Goal: Information Seeking & Learning: Understand process/instructions

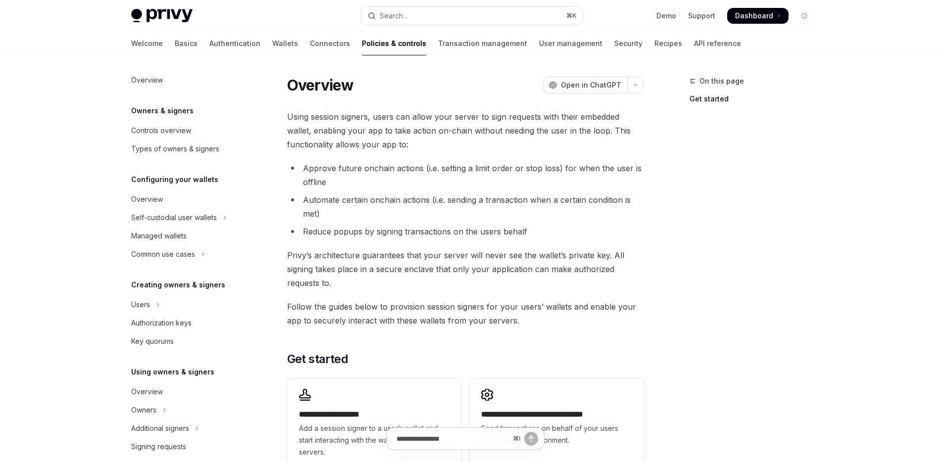
click at [360, 147] on span "Using session signers, users can allow your server to sign requests with their …" at bounding box center [465, 131] width 357 height 42
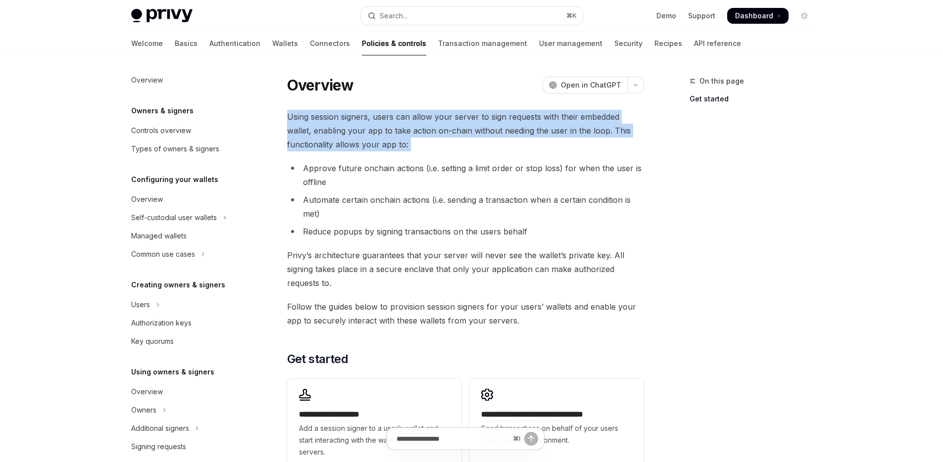
click at [360, 147] on span "Using session signers, users can allow your server to sign requests with their …" at bounding box center [465, 131] width 357 height 42
click at [376, 158] on div "**********" at bounding box center [465, 291] width 357 height 362
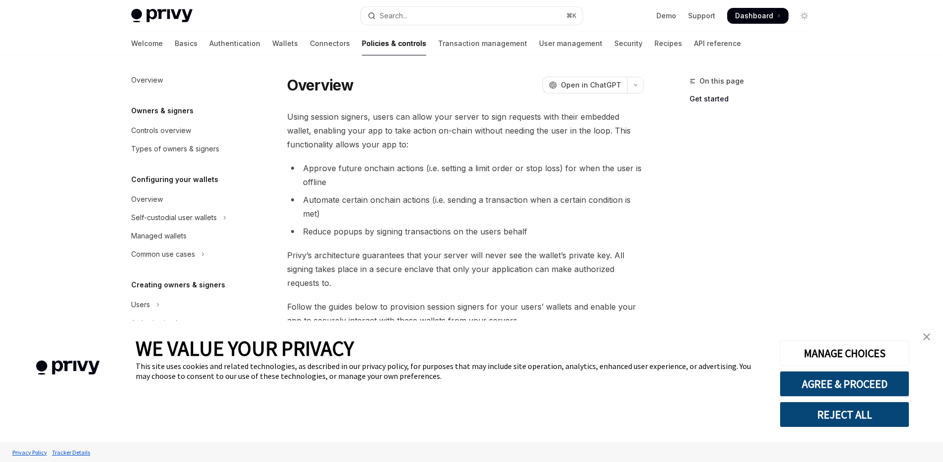
click at [413, 169] on li "Approve future onchain actions (i.e. setting a limit order or stop loss) for wh…" at bounding box center [465, 175] width 357 height 28
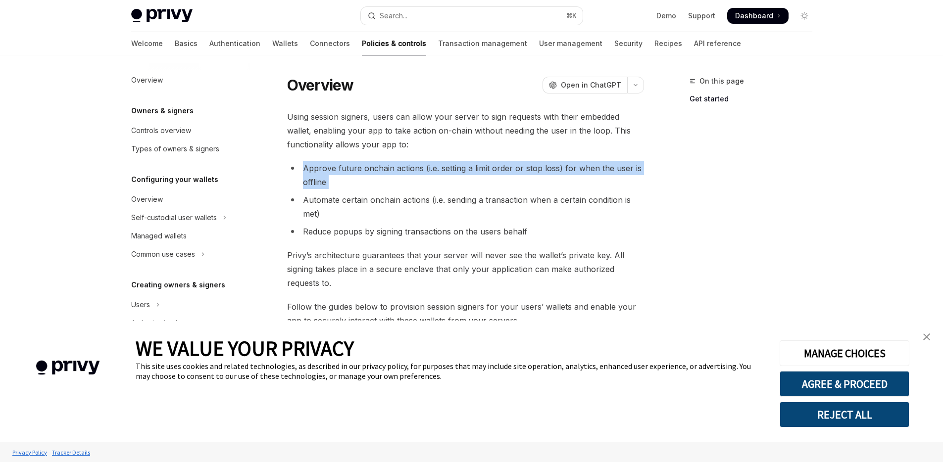
click at [413, 169] on li "Approve future onchain actions (i.e. setting a limit order or stop loss) for wh…" at bounding box center [465, 175] width 357 height 28
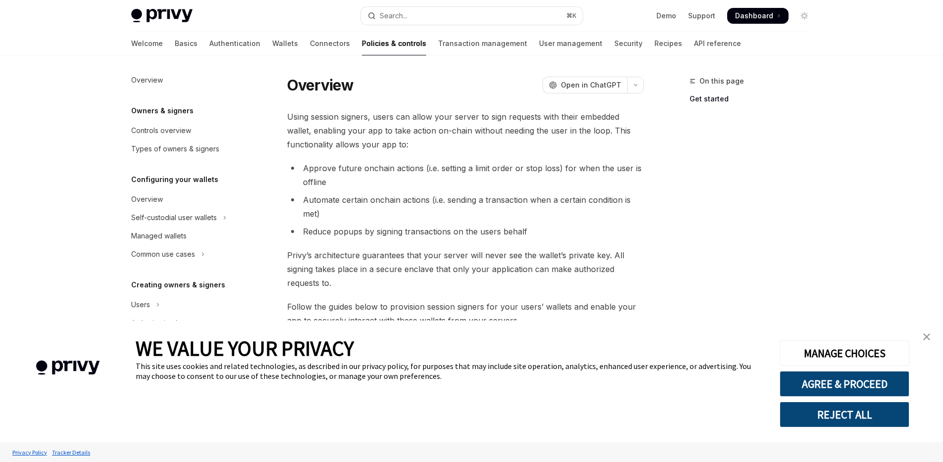
click at [501, 235] on li "Reduce popups by signing transactions on the users behalf" at bounding box center [465, 232] width 357 height 14
click at [923, 337] on img "close banner" at bounding box center [926, 337] width 7 height 7
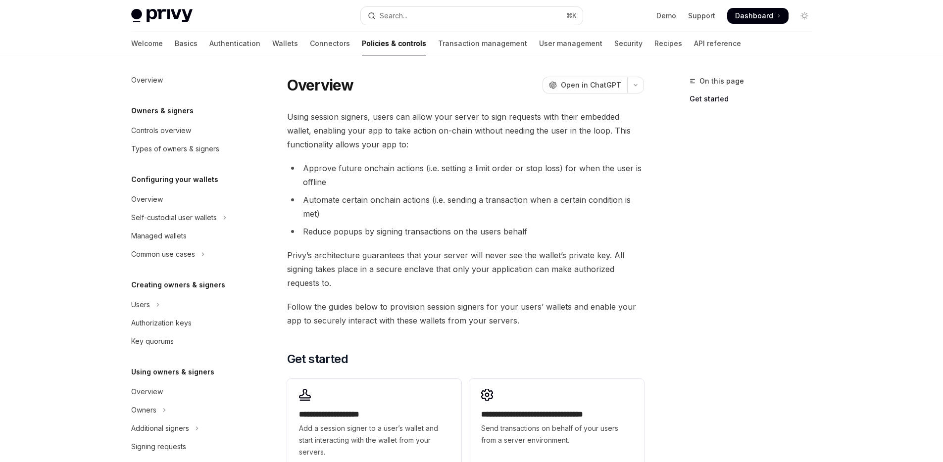
scroll to position [160, 0]
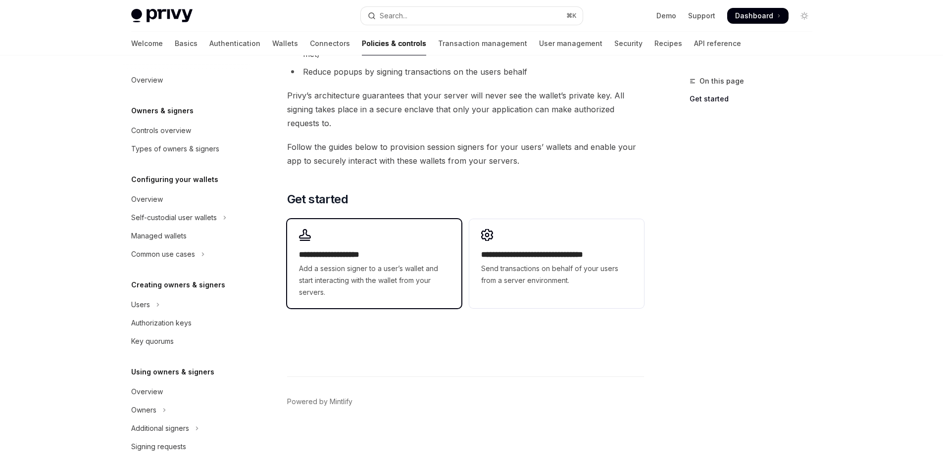
click at [418, 249] on h2 "**********" at bounding box center [374, 255] width 151 height 12
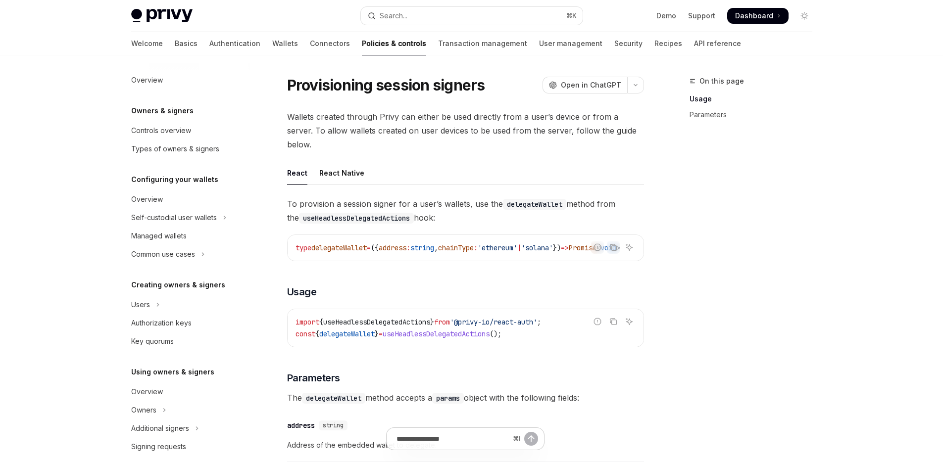
click at [502, 118] on span "Wallets created through Privy can either be used directly from a user’s device …" at bounding box center [465, 131] width 357 height 42
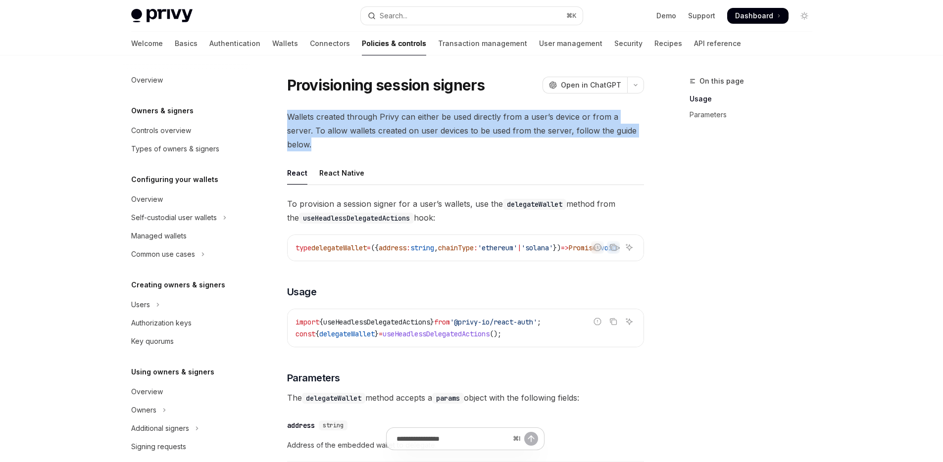
click at [502, 118] on span "Wallets created through Privy can either be used directly from a user’s device …" at bounding box center [465, 131] width 357 height 42
click at [507, 129] on span "Wallets created through Privy can either be used directly from a user’s device …" at bounding box center [465, 131] width 357 height 42
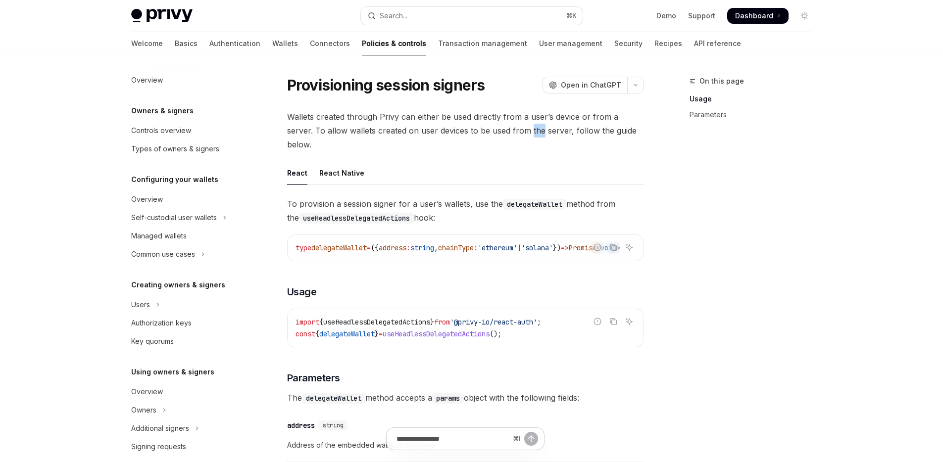
click at [507, 129] on span "Wallets created through Privy can either be used directly from a user’s device …" at bounding box center [465, 131] width 357 height 42
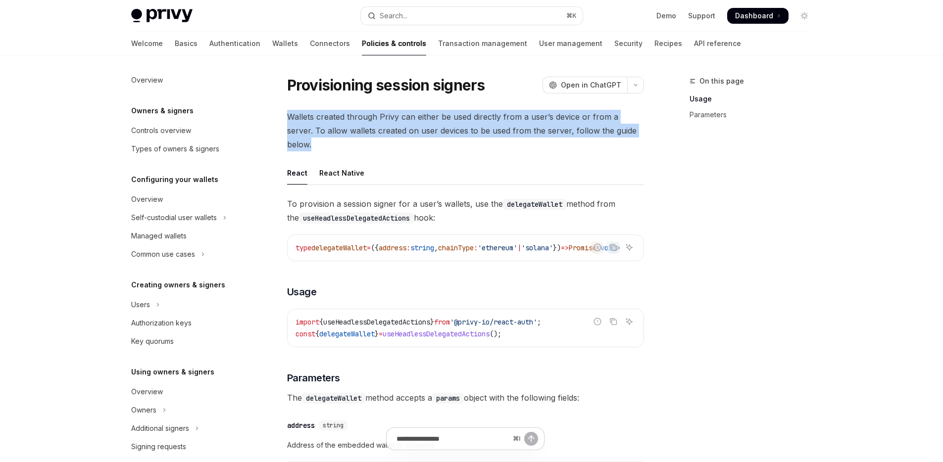
click at [507, 129] on span "Wallets created through Privy can either be used directly from a user’s device …" at bounding box center [465, 131] width 357 height 42
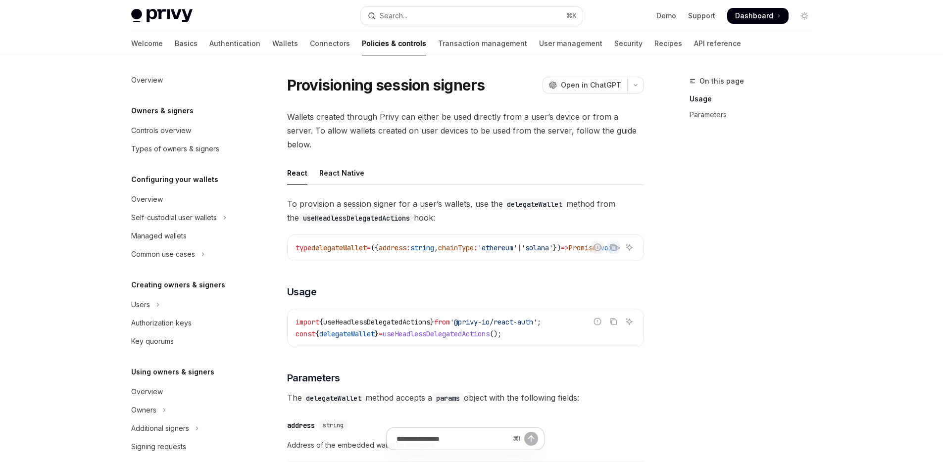
click at [558, 130] on span "Wallets created through Privy can either be used directly from a user’s device …" at bounding box center [465, 131] width 357 height 42
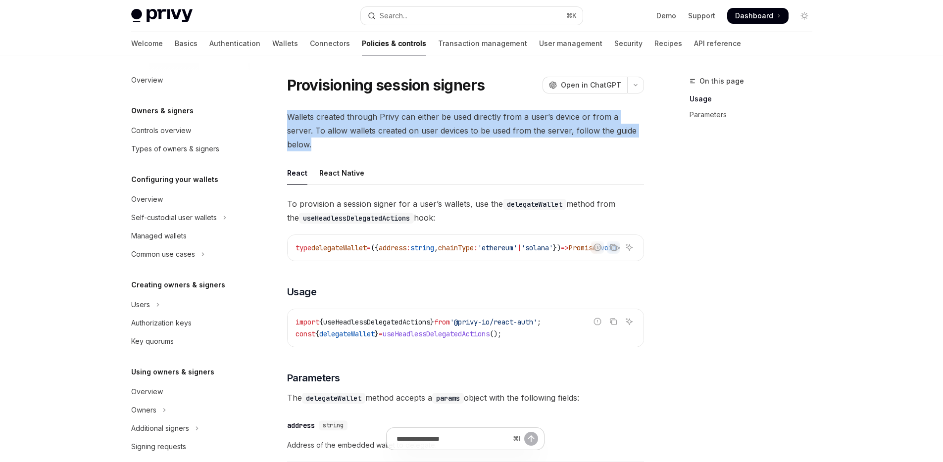
click at [558, 130] on span "Wallets created through Privy can either be used directly from a user’s device …" at bounding box center [465, 131] width 357 height 42
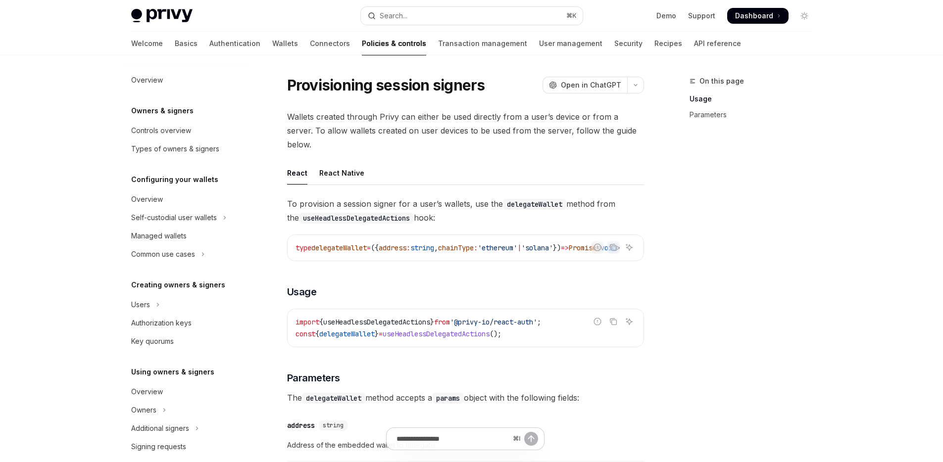
click at [644, 135] on div "Provisioning session signers OpenAI Open in ChatGPT OpenAI Open in ChatGPT Wall…" at bounding box center [373, 395] width 547 height 641
click at [623, 124] on span "Wallets created through Privy can either be used directly from a user’s device …" at bounding box center [465, 131] width 357 height 42
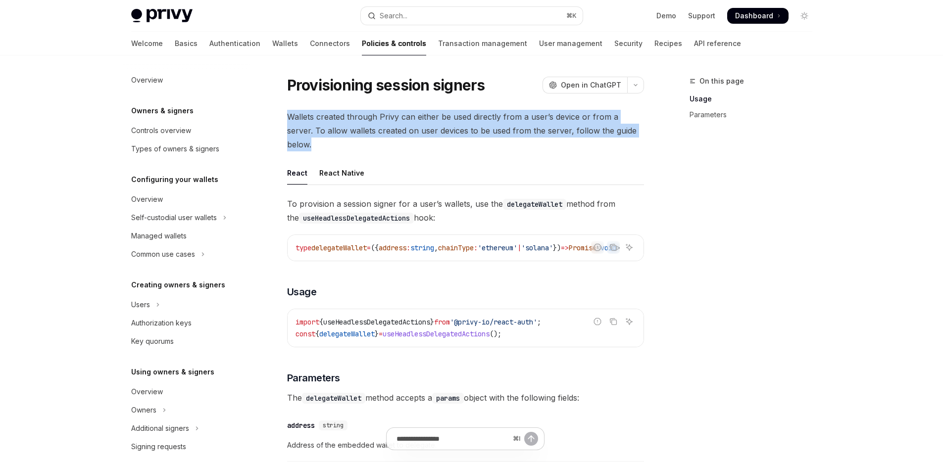
click at [623, 124] on span "Wallets created through Privy can either be used directly from a user’s device …" at bounding box center [465, 131] width 357 height 42
click at [640, 129] on span "Wallets created through Privy can either be used directly from a user’s device …" at bounding box center [465, 131] width 357 height 42
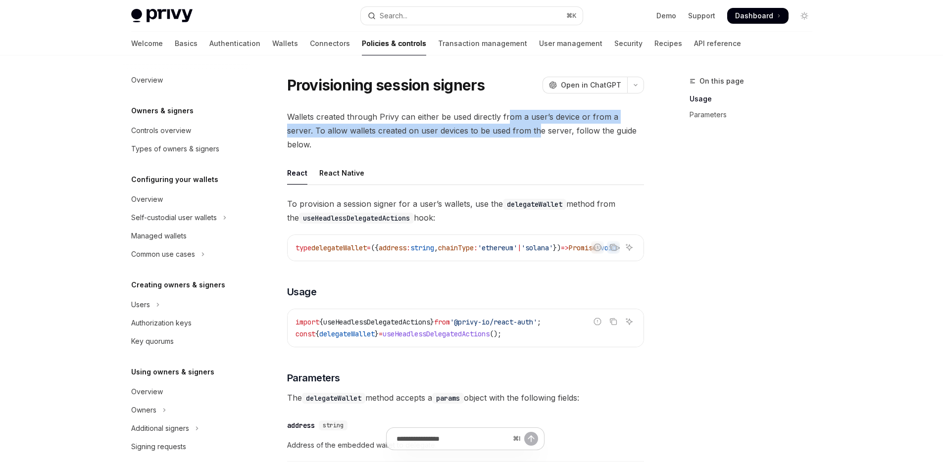
click at [509, 123] on span "Wallets created through Privy can either be used directly from a user’s device …" at bounding box center [465, 131] width 357 height 42
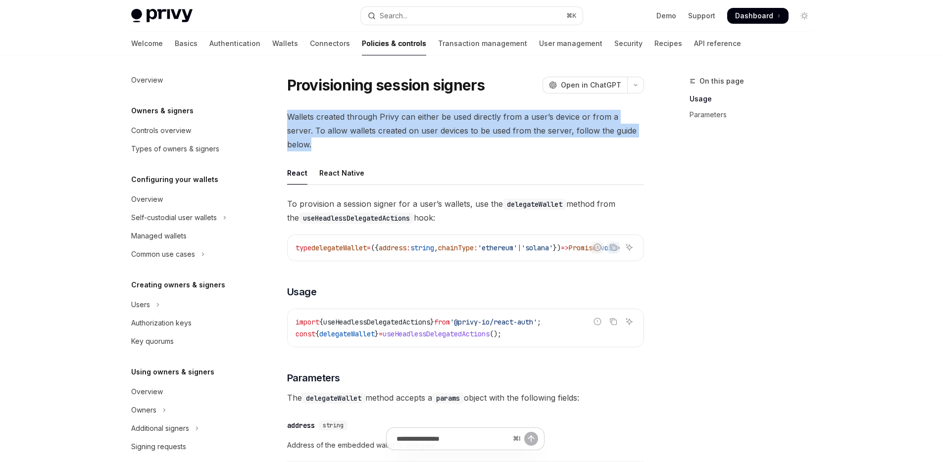
click at [509, 123] on span "Wallets created through Privy can either be used directly from a user’s device …" at bounding box center [465, 131] width 357 height 42
click at [509, 132] on span "Wallets created through Privy can either be used directly from a user’s device …" at bounding box center [465, 131] width 357 height 42
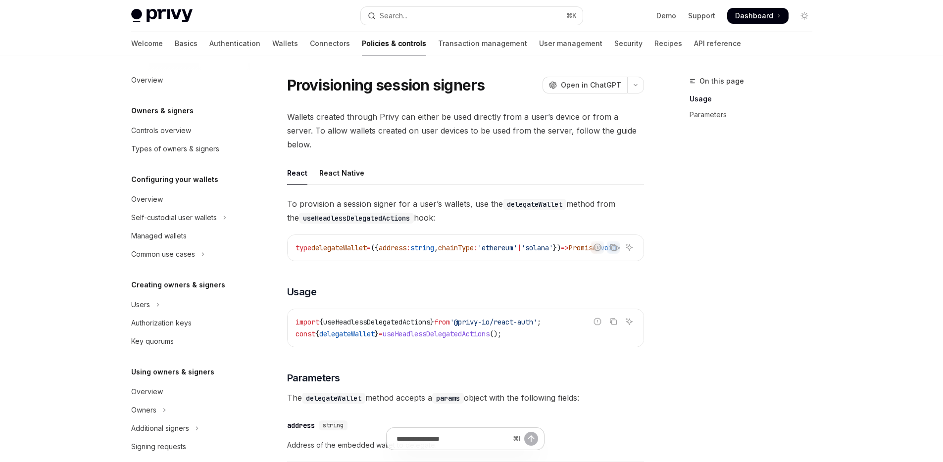
click at [486, 114] on span "Wallets created through Privy can either be used directly from a user’s device …" at bounding box center [465, 131] width 357 height 42
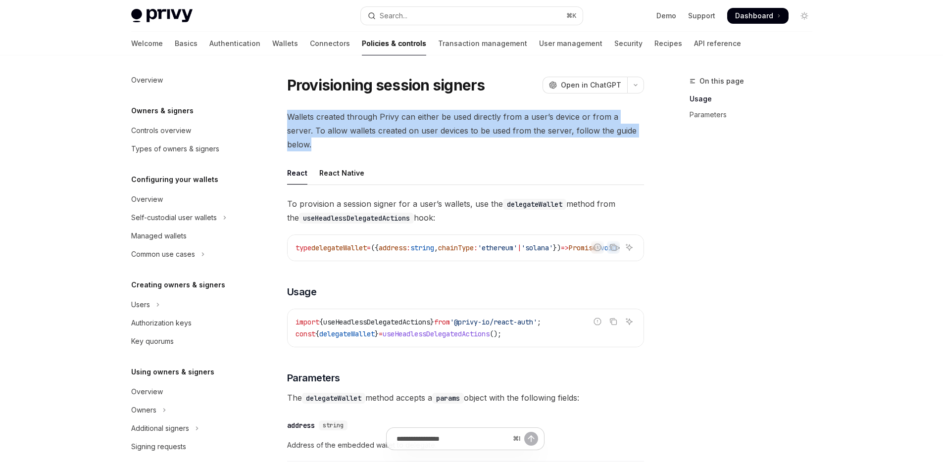
click at [486, 114] on span "Wallets created through Privy can either be used directly from a user’s device …" at bounding box center [465, 131] width 357 height 42
click at [495, 132] on span "Wallets created through Privy can either be used directly from a user’s device …" at bounding box center [465, 131] width 357 height 42
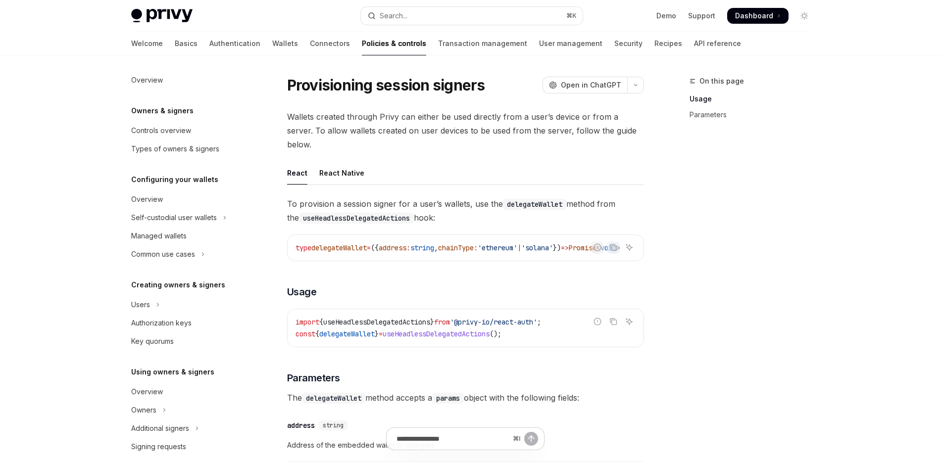
click at [497, 118] on span "Wallets created through Privy can either be used directly from a user’s device …" at bounding box center [465, 131] width 357 height 42
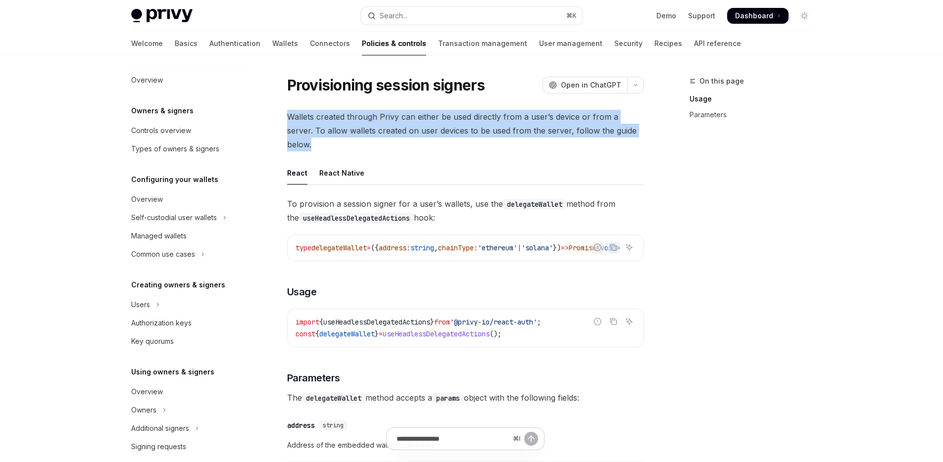
click at [497, 118] on span "Wallets created through Privy can either be used directly from a user’s device …" at bounding box center [465, 131] width 357 height 42
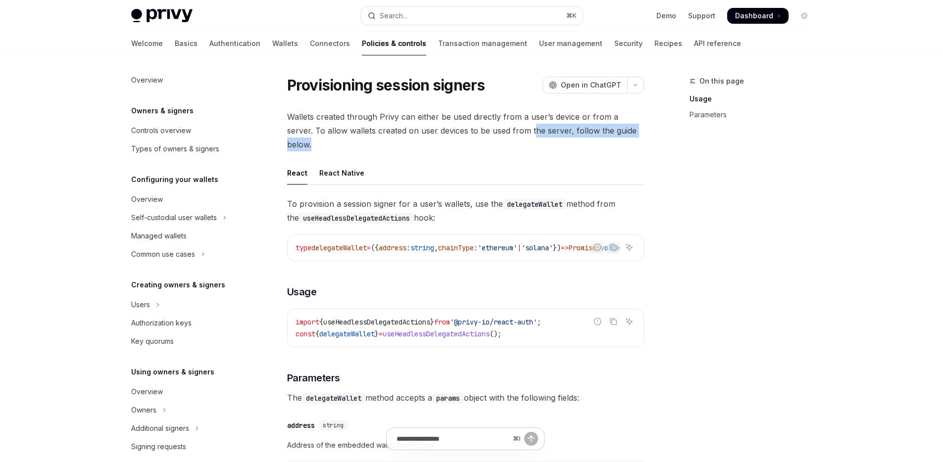
click at [507, 124] on span "Wallets created through Privy can either be used directly from a user’s device …" at bounding box center [465, 131] width 357 height 42
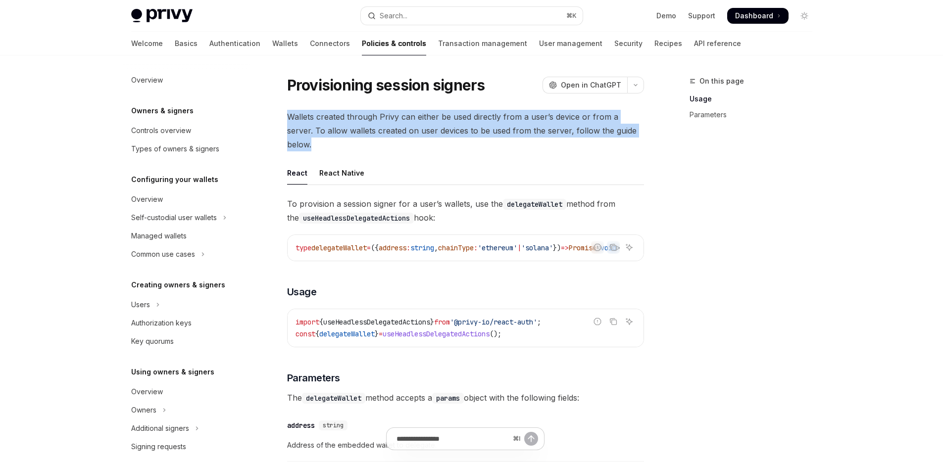
click at [507, 124] on span "Wallets created through Privy can either be used directly from a user’s device …" at bounding box center [465, 131] width 357 height 42
click at [507, 127] on span "Wallets created through Privy can either be used directly from a user’s device …" at bounding box center [465, 131] width 357 height 42
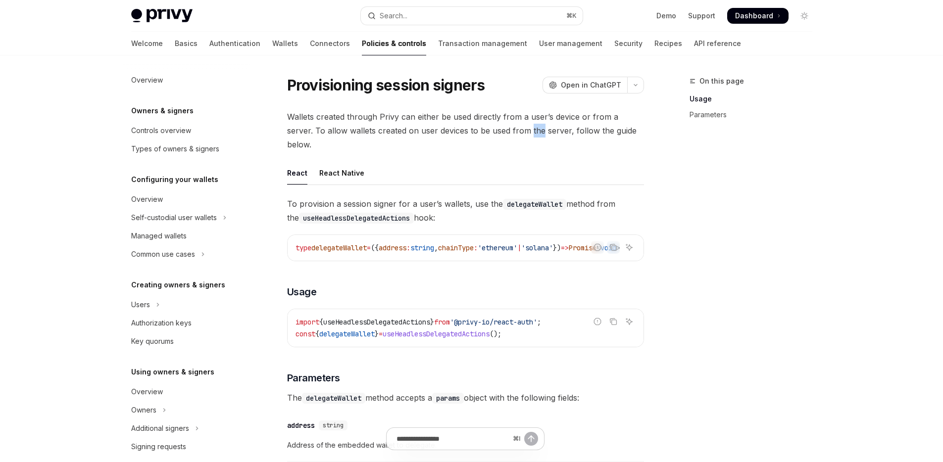
click at [506, 127] on span "Wallets created through Privy can either be used directly from a user’s device …" at bounding box center [465, 131] width 357 height 42
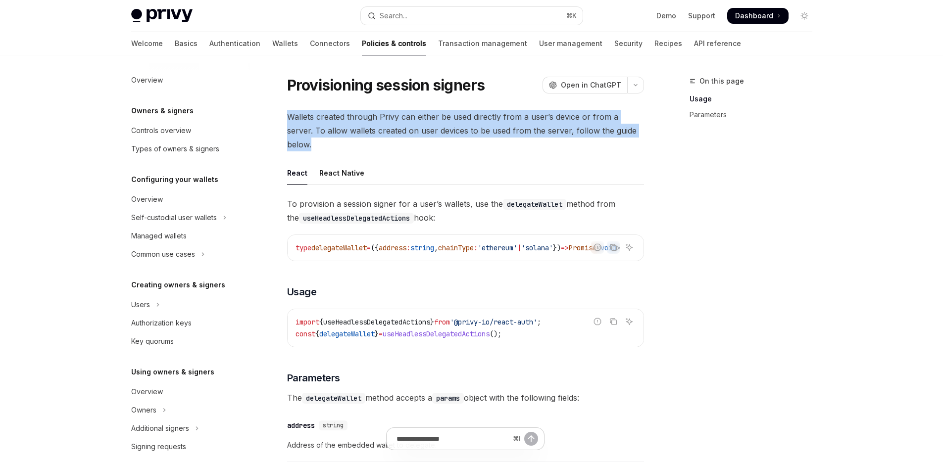
click at [506, 127] on span "Wallets created through Privy can either be used directly from a user’s device …" at bounding box center [465, 131] width 357 height 42
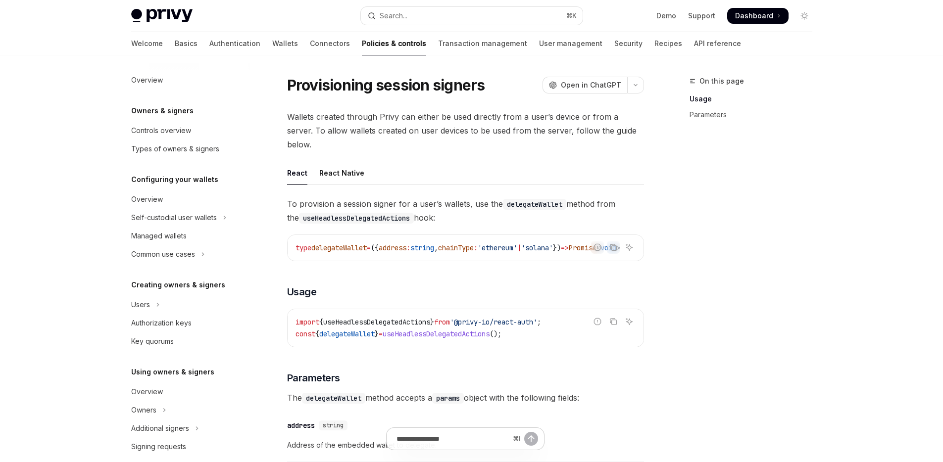
click at [507, 138] on div "Wallets created through Privy can either be used directly from a user’s device …" at bounding box center [465, 338] width 357 height 457
click at [507, 139] on div "Wallets created through Privy can either be used directly from a user’s device …" at bounding box center [465, 338] width 357 height 457
click at [507, 124] on span "Wallets created through Privy can either be used directly from a user’s device …" at bounding box center [465, 131] width 357 height 42
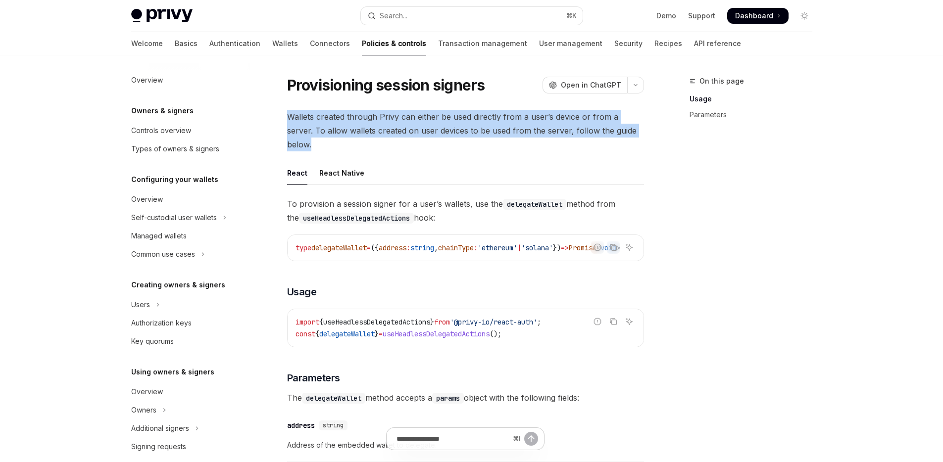
click at [507, 124] on span "Wallets created through Privy can either be used directly from a user’s device …" at bounding box center [465, 131] width 357 height 42
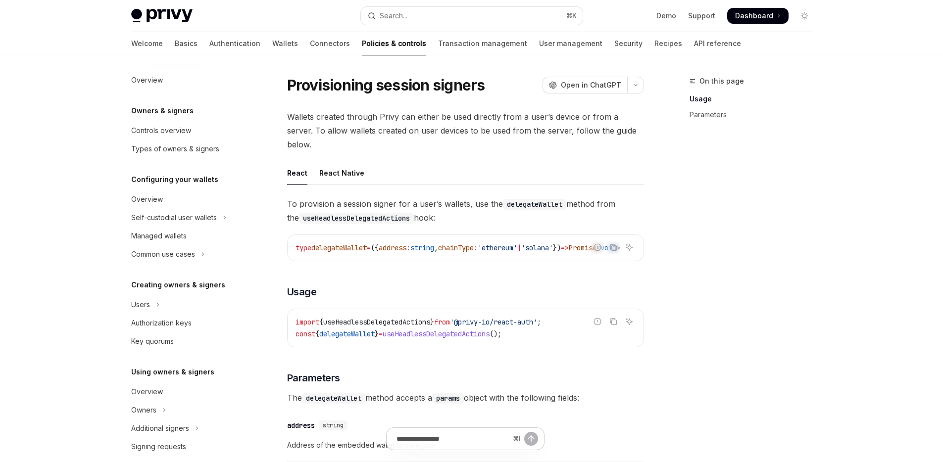
click at [521, 146] on div "Wallets created through Privy can either be used directly from a user’s device …" at bounding box center [465, 338] width 357 height 457
click at [517, 117] on span "Wallets created through Privy can either be used directly from a user’s device …" at bounding box center [465, 131] width 357 height 42
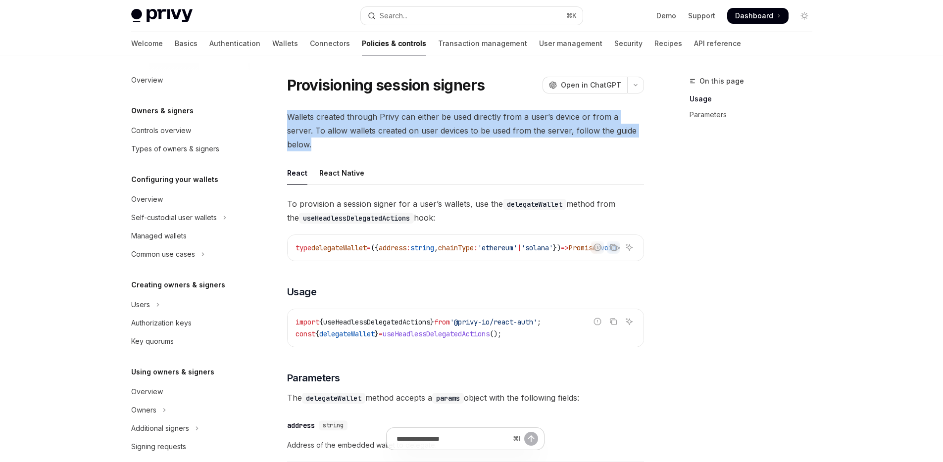
click at [517, 118] on span "Wallets created through Privy can either be used directly from a user’s device …" at bounding box center [465, 131] width 357 height 42
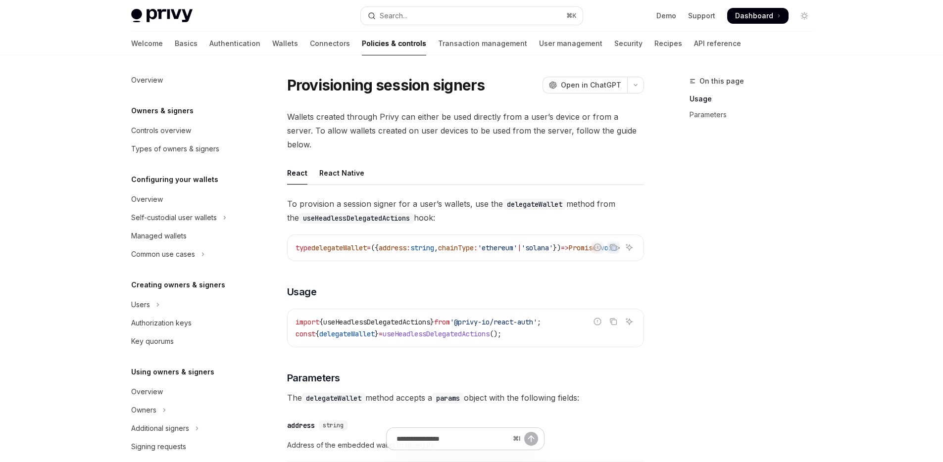
click at [543, 161] on ul "React React Native" at bounding box center [465, 173] width 357 height 24
click at [465, 180] on div "React React Native To provision a session signer for a user’s wallets, use the …" at bounding box center [465, 363] width 357 height 405
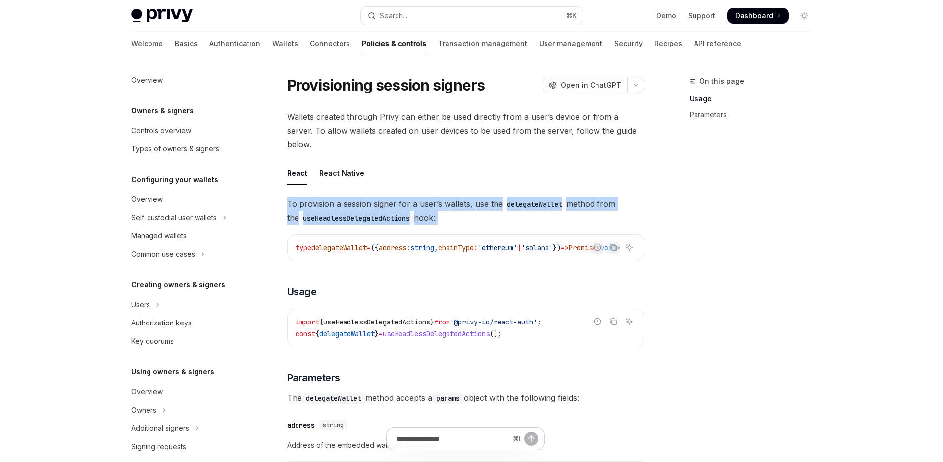
click at [465, 180] on div "React React Native To provision a session signer for a user’s wallets, use the …" at bounding box center [465, 363] width 357 height 405
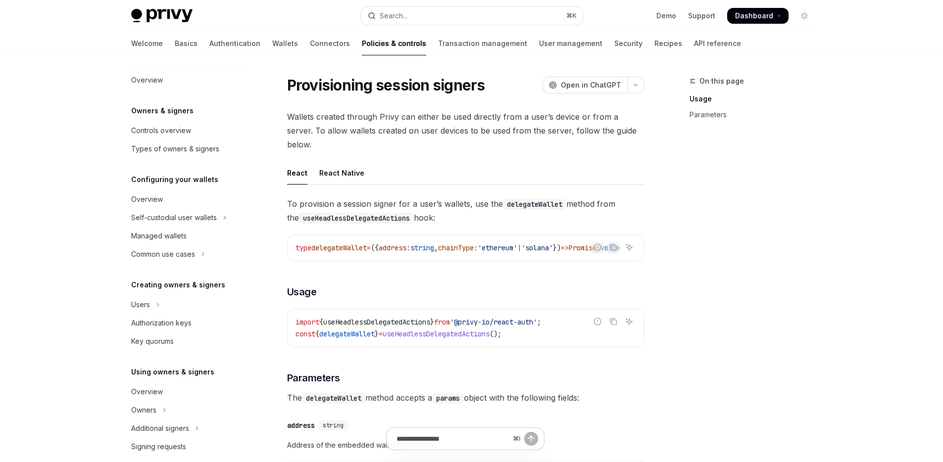
click at [471, 202] on span "To provision a session signer for a user’s wallets, use the delegateWallet meth…" at bounding box center [465, 211] width 357 height 28
click at [467, 131] on span "Wallets created through Privy can either be used directly from a user’s device …" at bounding box center [465, 131] width 357 height 42
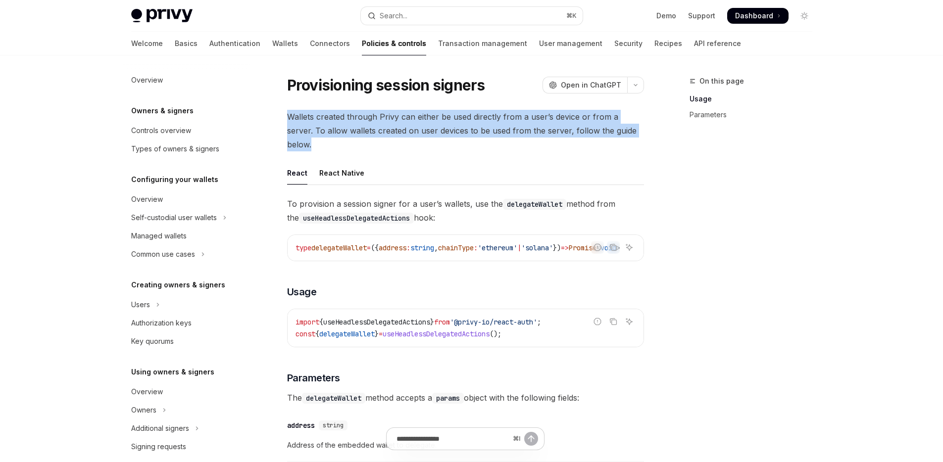
click at [467, 131] on span "Wallets created through Privy can either be used directly from a user’s device …" at bounding box center [465, 131] width 357 height 42
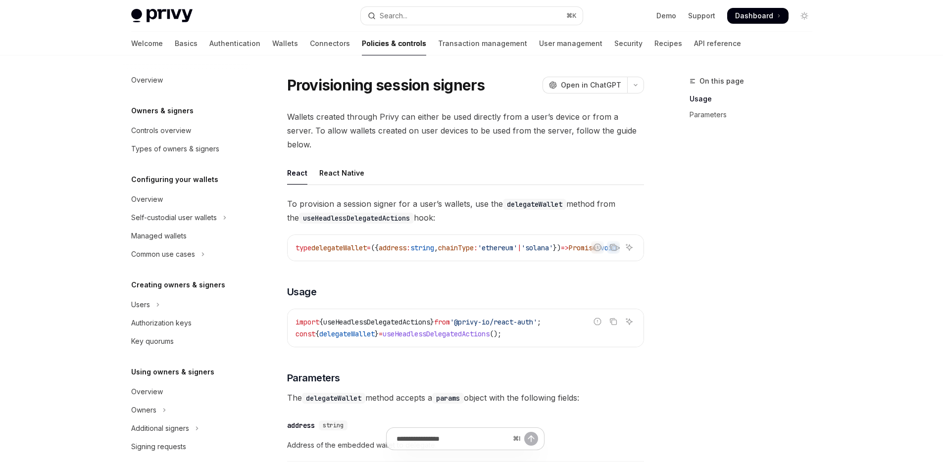
click at [481, 142] on div "Wallets created through Privy can either be used directly from a user’s device …" at bounding box center [465, 338] width 357 height 457
click at [368, 235] on div "type delegateWallet = ({ address : string , chainType : 'ethereum' | 'solana' }…" at bounding box center [466, 248] width 356 height 26
click at [367, 235] on div "type delegateWallet = ({ address : string , chainType : 'ethereum' | 'solana' }…" at bounding box center [466, 248] width 356 height 26
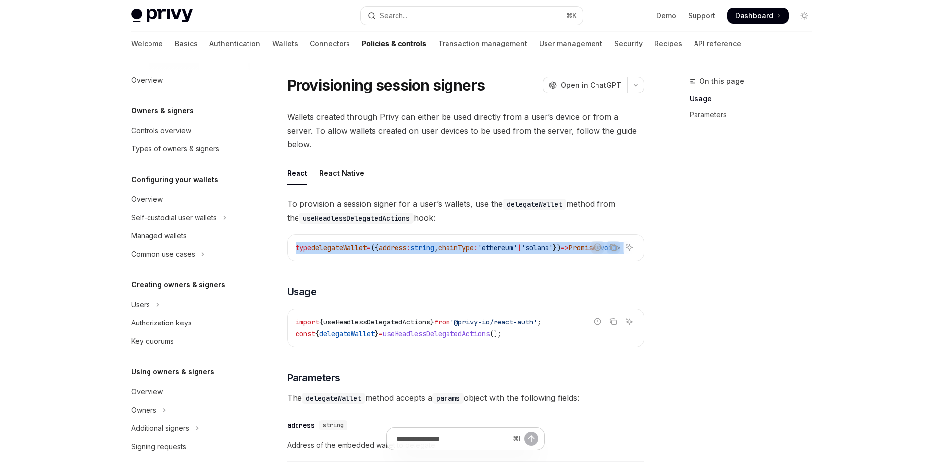
click at [367, 235] on div "type delegateWallet = ({ address : string , chainType : 'ethereum' | 'solana' }…" at bounding box center [466, 248] width 356 height 26
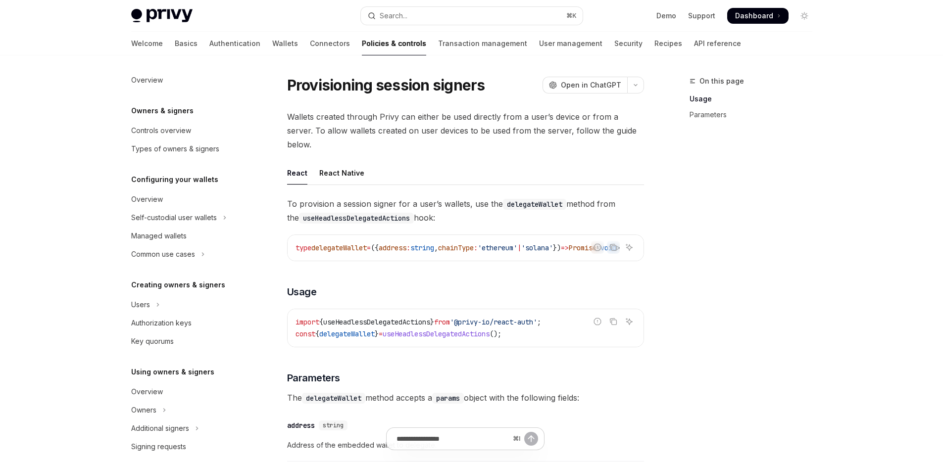
click at [372, 213] on code "useHeadlessDelegatedActions" at bounding box center [356, 218] width 115 height 11
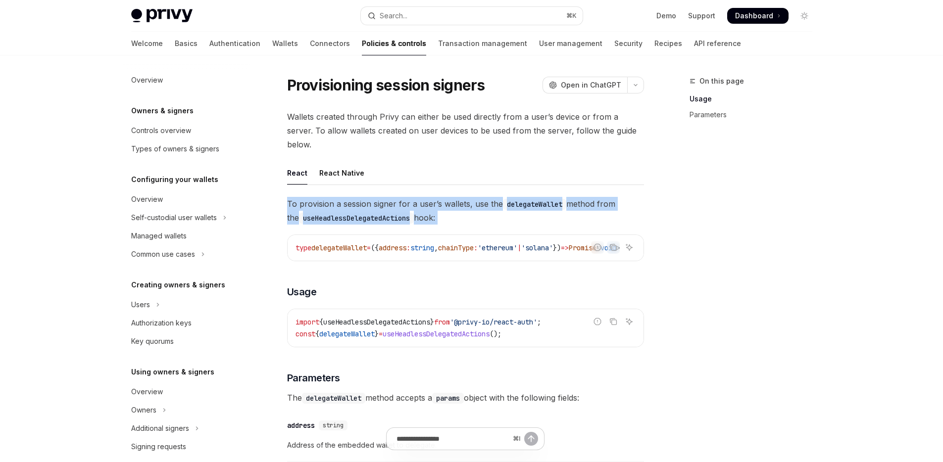
click at [372, 213] on code "useHeadlessDelegatedActions" at bounding box center [356, 218] width 115 height 11
click at [431, 199] on span "To provision a session signer for a user’s wallets, use the delegateWallet meth…" at bounding box center [465, 211] width 357 height 28
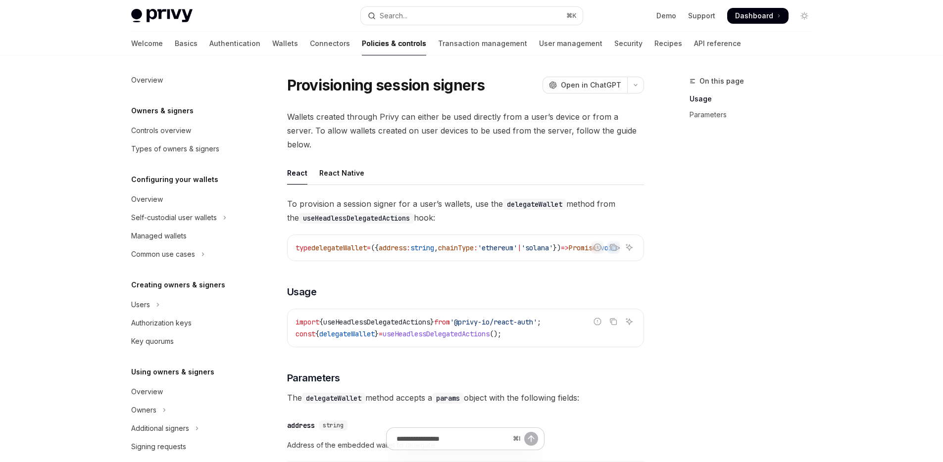
click at [431, 199] on span "To provision a session signer for a user’s wallets, use the delegateWallet meth…" at bounding box center [465, 211] width 357 height 28
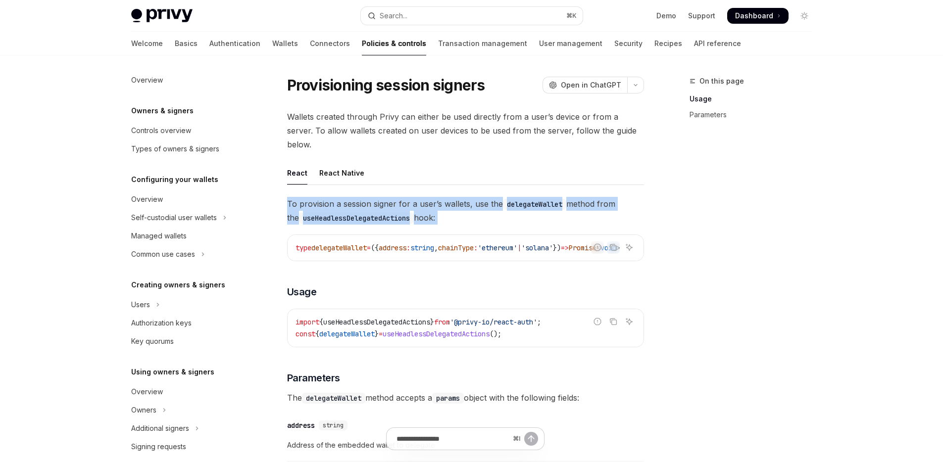
click at [431, 199] on span "To provision a session signer for a user’s wallets, use the delegateWallet meth…" at bounding box center [465, 211] width 357 height 28
click at [472, 199] on span "To provision a session signer for a user’s wallets, use the delegateWallet meth…" at bounding box center [465, 211] width 357 height 28
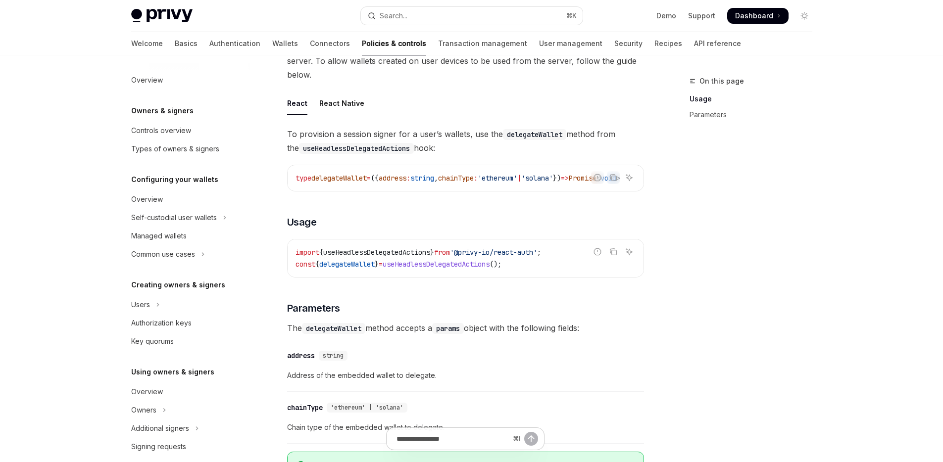
scroll to position [87, 0]
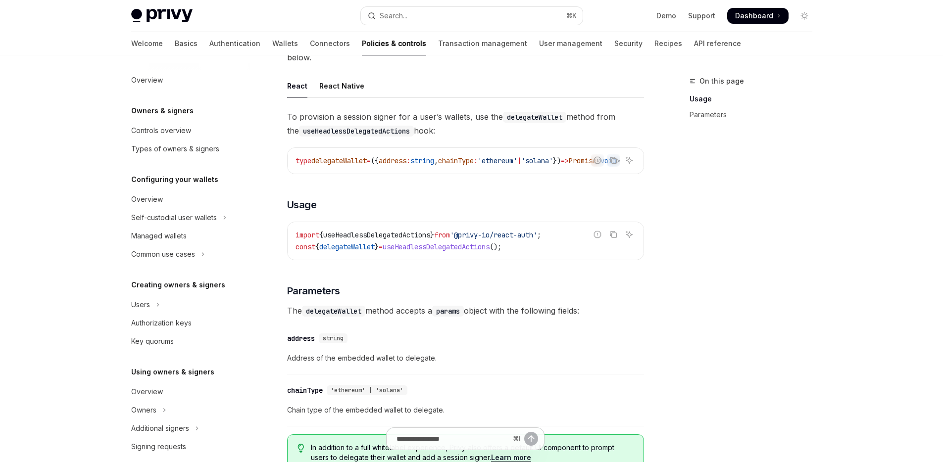
click at [446, 293] on div "To provision a session signer for a user’s wallets, use the delegateWallet meth…" at bounding box center [465, 294] width 357 height 369
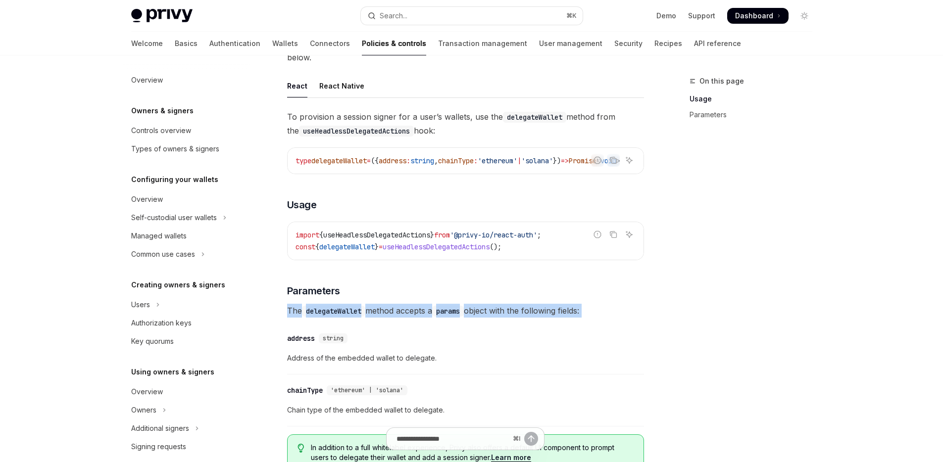
click at [446, 293] on div "To provision a session signer for a user’s wallets, use the delegateWallet meth…" at bounding box center [465, 294] width 357 height 369
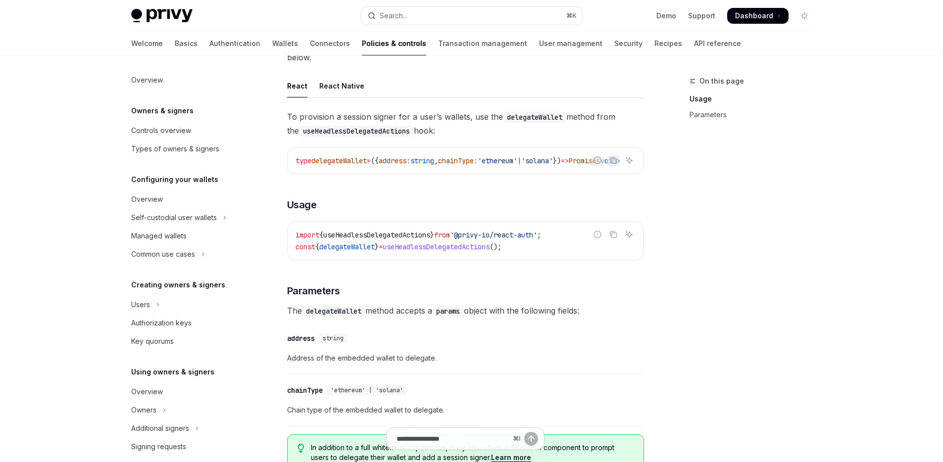
click at [456, 328] on div "​ address string Address of the embedded wallet to delegate." at bounding box center [465, 351] width 357 height 47
click at [454, 306] on code "params" at bounding box center [448, 311] width 32 height 11
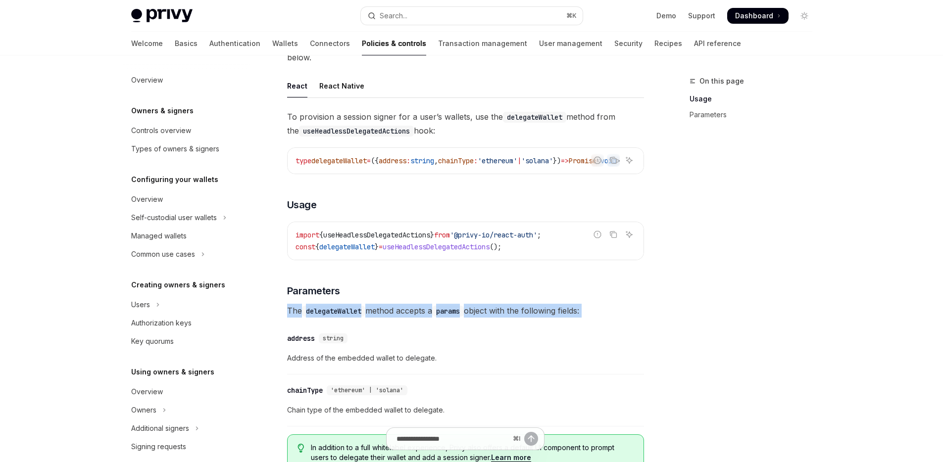
click at [454, 306] on code "params" at bounding box center [448, 311] width 32 height 11
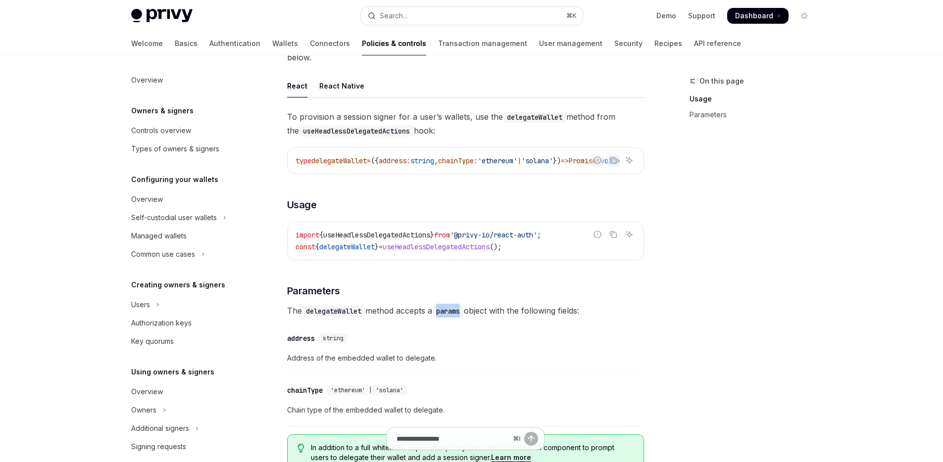
click at [454, 306] on code "params" at bounding box center [448, 311] width 32 height 11
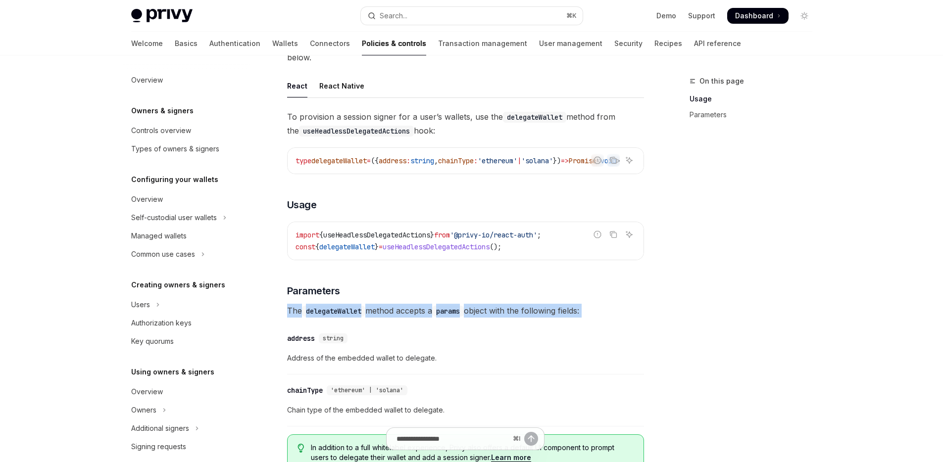
click at [454, 306] on code "params" at bounding box center [448, 311] width 32 height 11
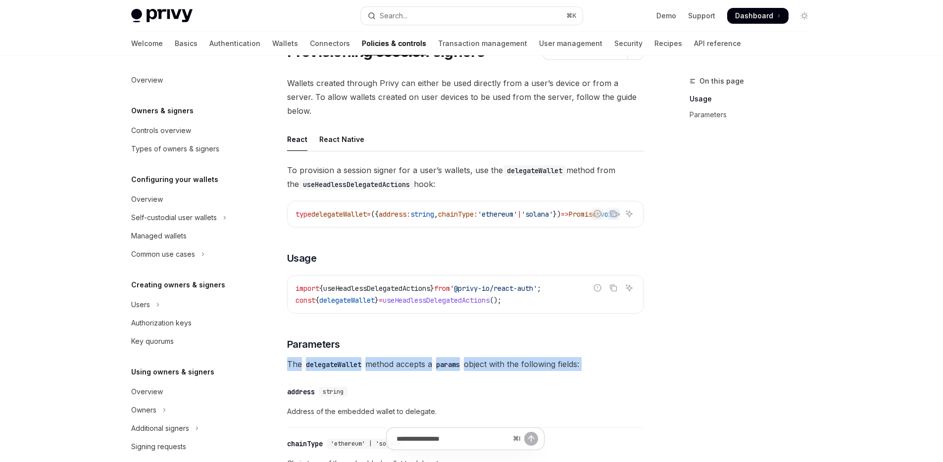
scroll to position [0, 0]
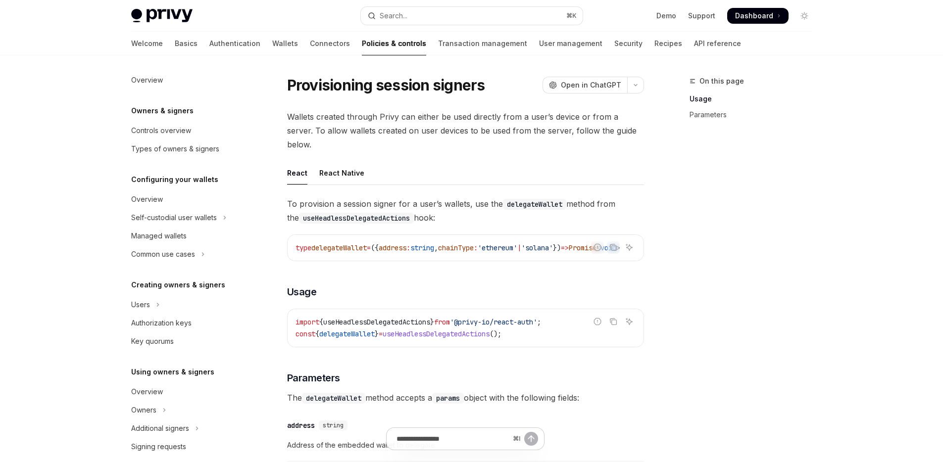
click at [473, 138] on div "Wallets created through Privy can either be used directly from a user’s device …" at bounding box center [465, 338] width 357 height 457
click at [492, 116] on span "Wallets created through Privy can either be used directly from a user’s device …" at bounding box center [465, 131] width 357 height 42
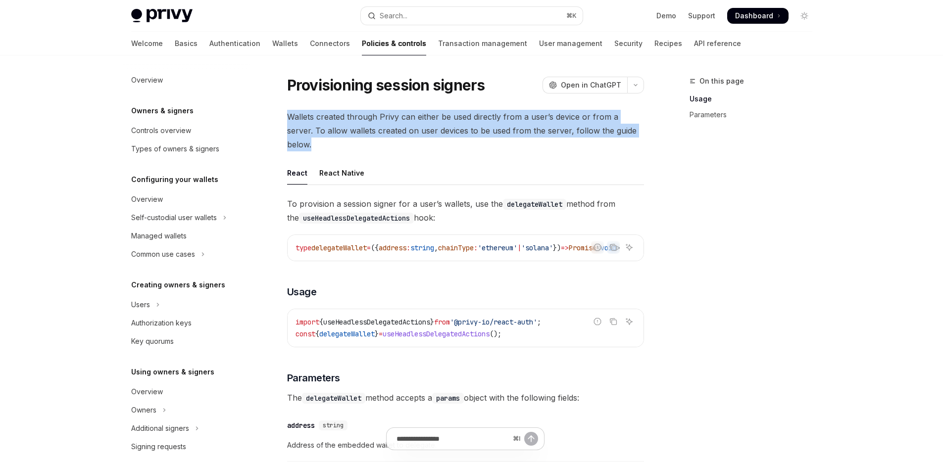
click at [492, 116] on span "Wallets created through Privy can either be used directly from a user’s device …" at bounding box center [465, 131] width 357 height 42
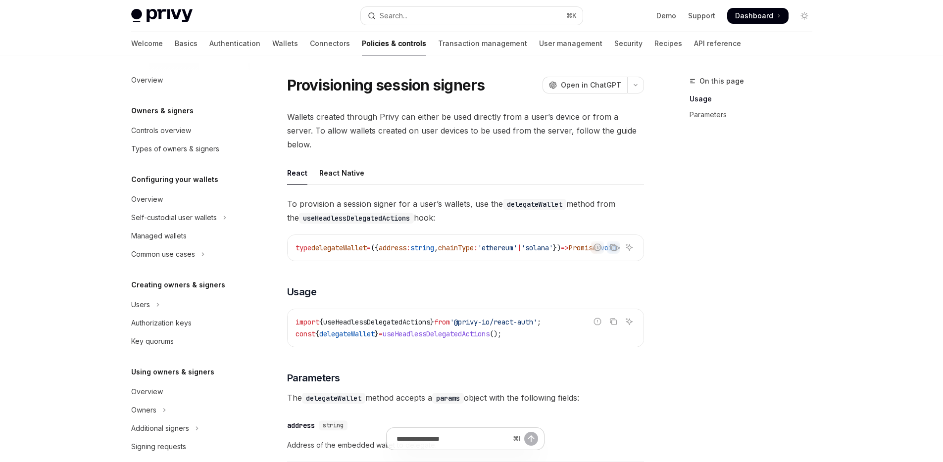
click at [492, 116] on span "Wallets created through Privy can either be used directly from a user’s device …" at bounding box center [465, 131] width 357 height 42
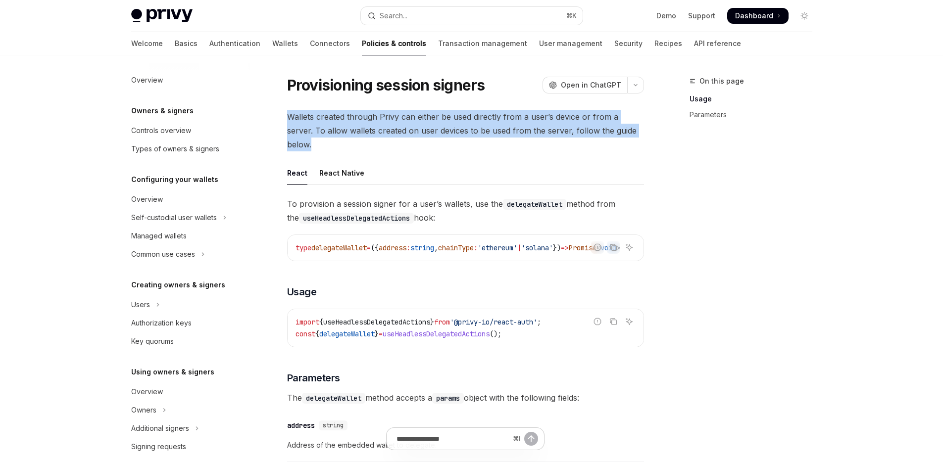
click at [492, 116] on span "Wallets created through Privy can either be used directly from a user’s device …" at bounding box center [465, 131] width 357 height 42
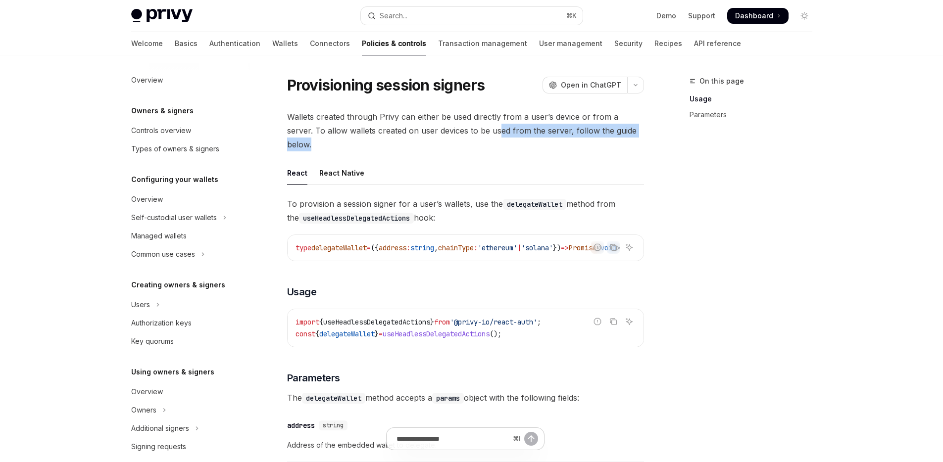
click at [470, 132] on span "Wallets created through Privy can either be used directly from a user’s device …" at bounding box center [465, 131] width 357 height 42
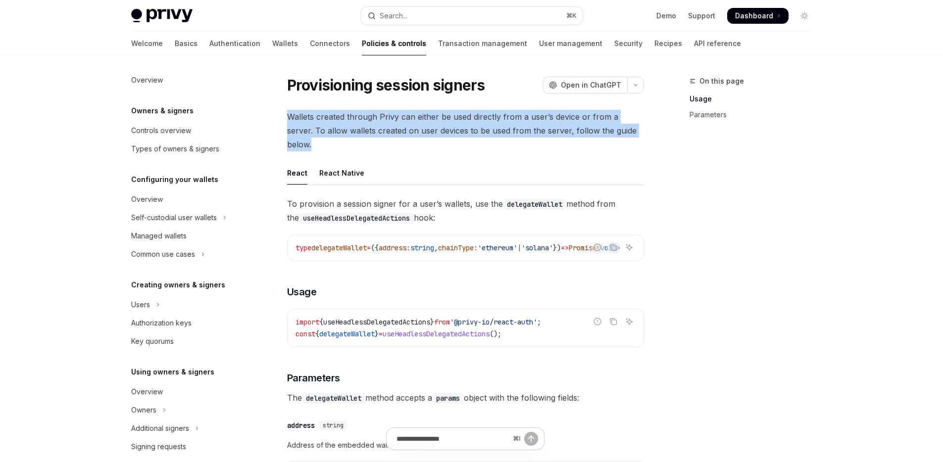
click at [470, 132] on span "Wallets created through Privy can either be used directly from a user’s device …" at bounding box center [465, 131] width 357 height 42
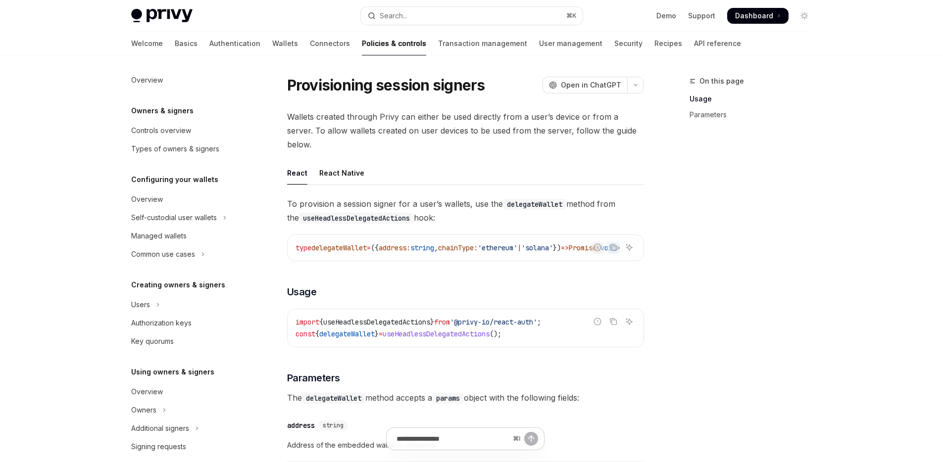
click at [472, 137] on span "Wallets created through Privy can either be used directly from a user’s device …" at bounding box center [465, 131] width 357 height 42
click at [470, 130] on span "Wallets created through Privy can either be used directly from a user’s device …" at bounding box center [465, 131] width 357 height 42
click at [470, 131] on span "Wallets created through Privy can either be used directly from a user’s device …" at bounding box center [465, 131] width 357 height 42
click at [470, 132] on span "Wallets created through Privy can either be used directly from a user’s device …" at bounding box center [465, 131] width 357 height 42
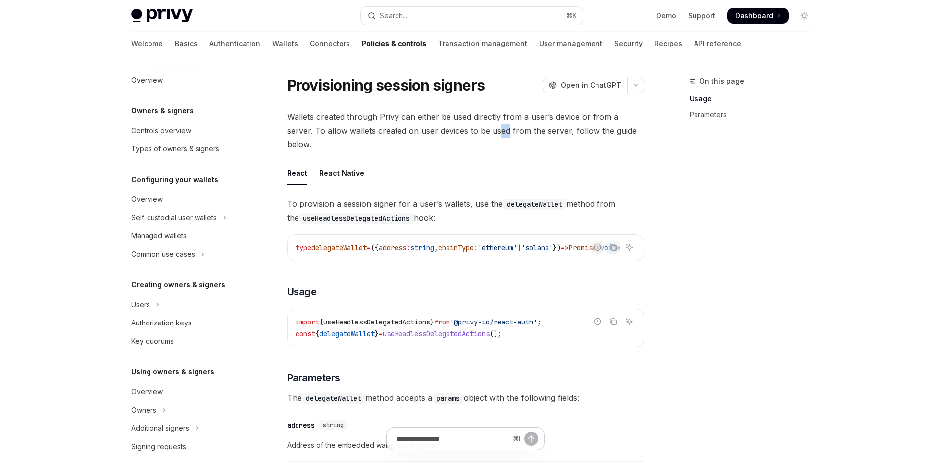
click at [470, 132] on span "Wallets created through Privy can either be used directly from a user’s device …" at bounding box center [465, 131] width 357 height 42
click at [470, 143] on div "Wallets created through Privy can either be used directly from a user’s device …" at bounding box center [465, 338] width 357 height 457
click at [470, 126] on span "Wallets created through Privy can either be used directly from a user’s device …" at bounding box center [465, 131] width 357 height 42
click at [470, 139] on div "Wallets created through Privy can either be used directly from a user’s device …" at bounding box center [465, 338] width 357 height 457
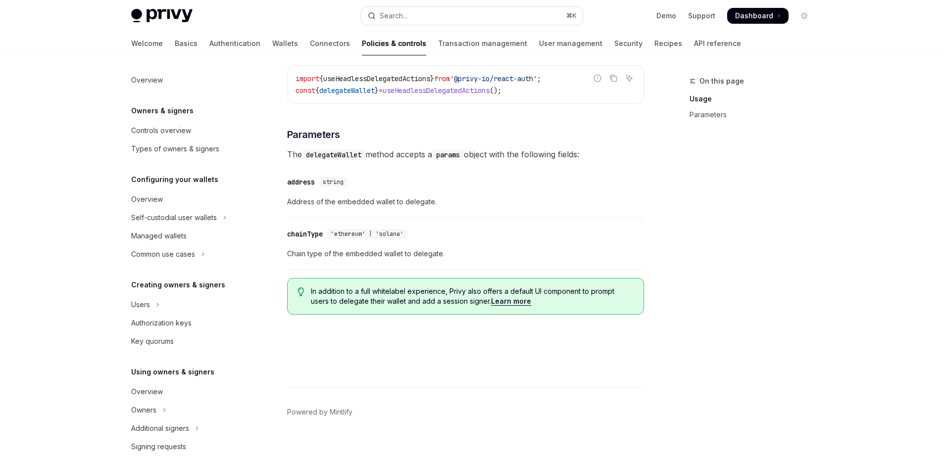
scroll to position [244, 0]
click at [90, 320] on div "Skip to main content Privy Docs home page Search... ⌘ K Demo Support Dashboard …" at bounding box center [471, 114] width 943 height 716
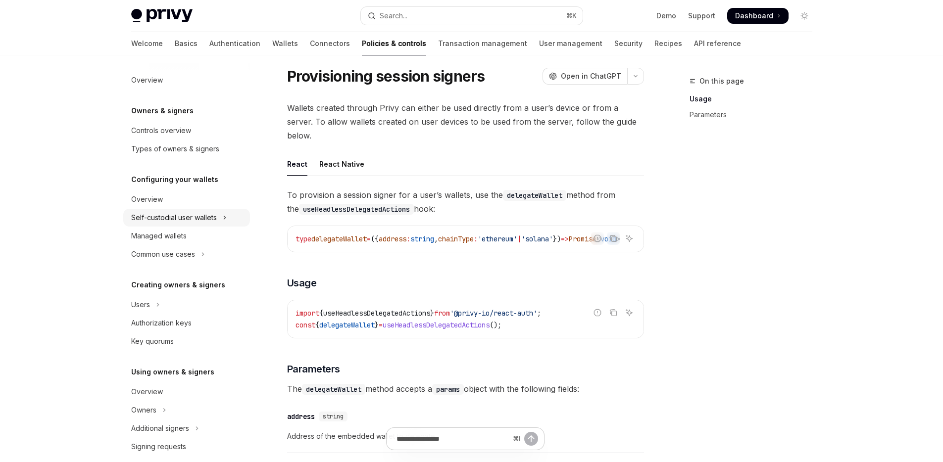
scroll to position [0, 0]
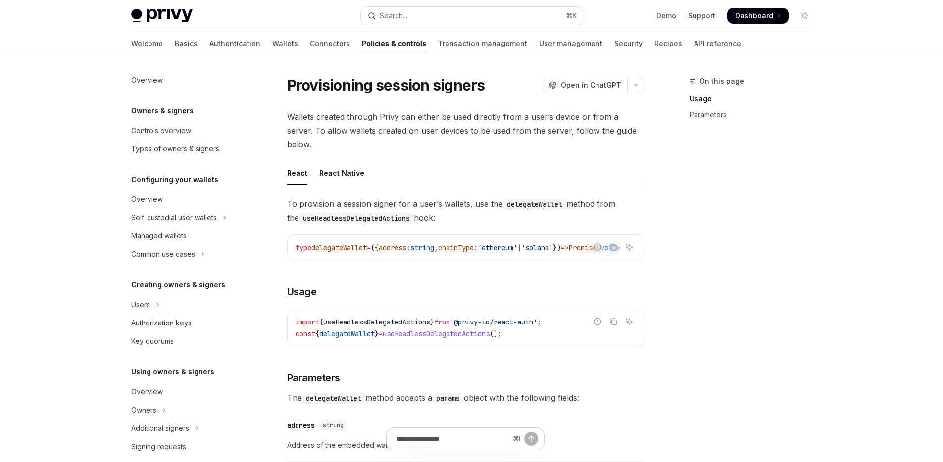
click at [411, 133] on span "Wallets created through Privy can either be used directly from a user’s device …" at bounding box center [465, 131] width 357 height 42
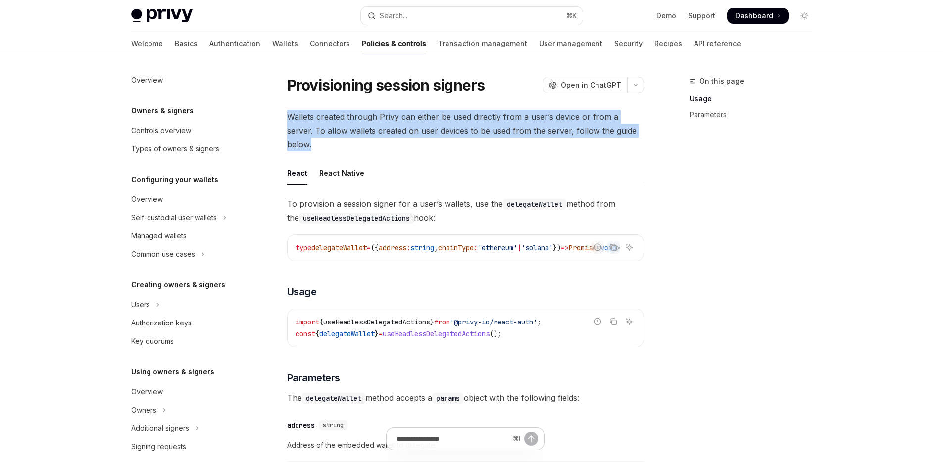
drag, startPoint x: 411, startPoint y: 133, endPoint x: 522, endPoint y: 97, distance: 116.8
click at [411, 133] on span "Wallets created through Privy can either be used directly from a user’s device …" at bounding box center [465, 131] width 357 height 42
click at [518, 137] on span "Wallets created through Privy can either be used directly from a user’s device …" at bounding box center [465, 131] width 357 height 42
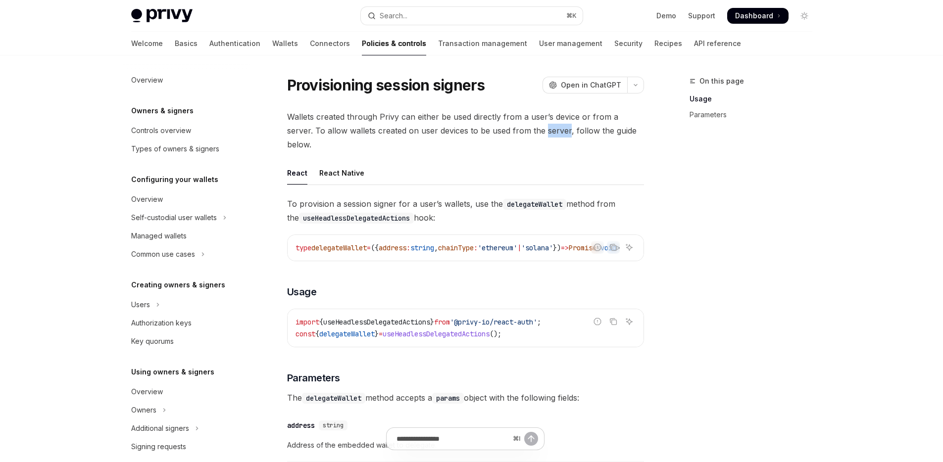
click at [518, 137] on span "Wallets created through Privy can either be used directly from a user’s device …" at bounding box center [465, 131] width 357 height 42
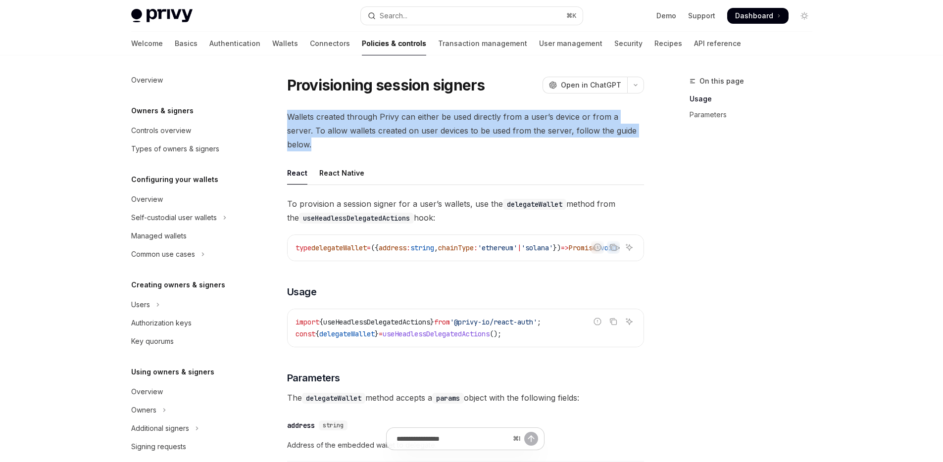
click at [518, 137] on span "Wallets created through Privy can either be used directly from a user’s device …" at bounding box center [465, 131] width 357 height 42
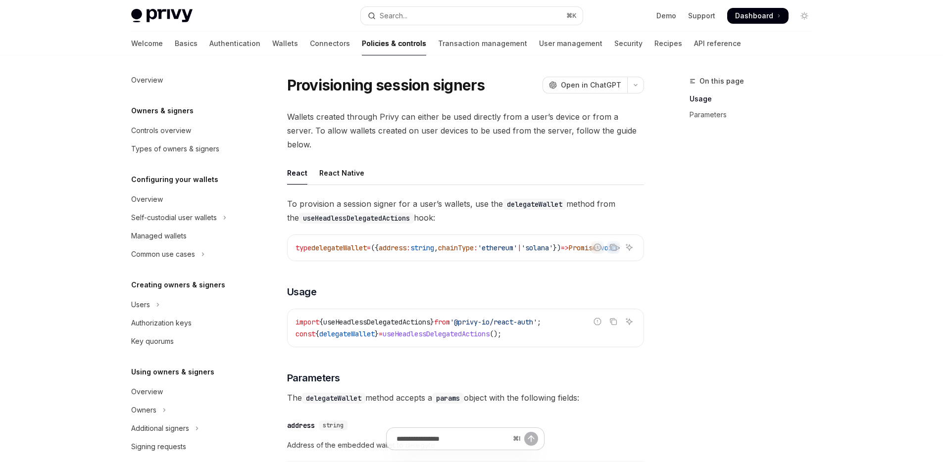
click at [518, 146] on div "Wallets created through Privy can either be used directly from a user’s device …" at bounding box center [465, 338] width 357 height 457
click at [513, 136] on span "Wallets created through Privy can either be used directly from a user’s device …" at bounding box center [465, 131] width 357 height 42
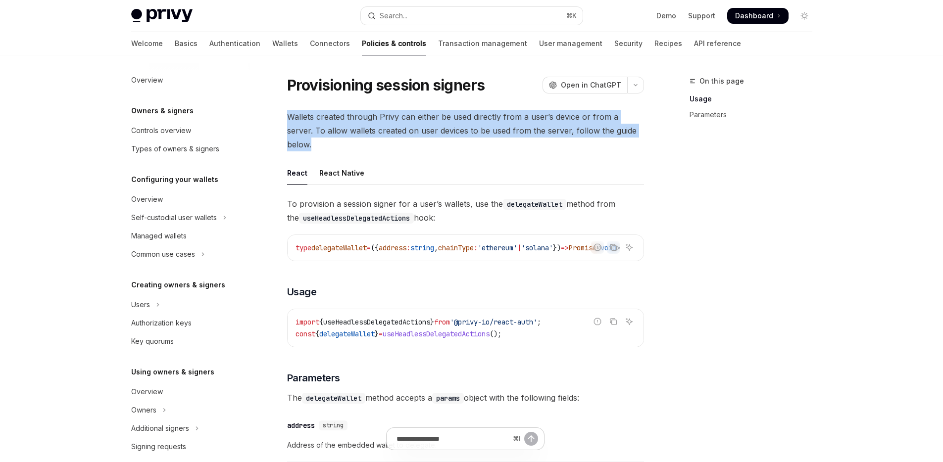
click at [513, 136] on span "Wallets created through Privy can either be used directly from a user’s device …" at bounding box center [465, 131] width 357 height 42
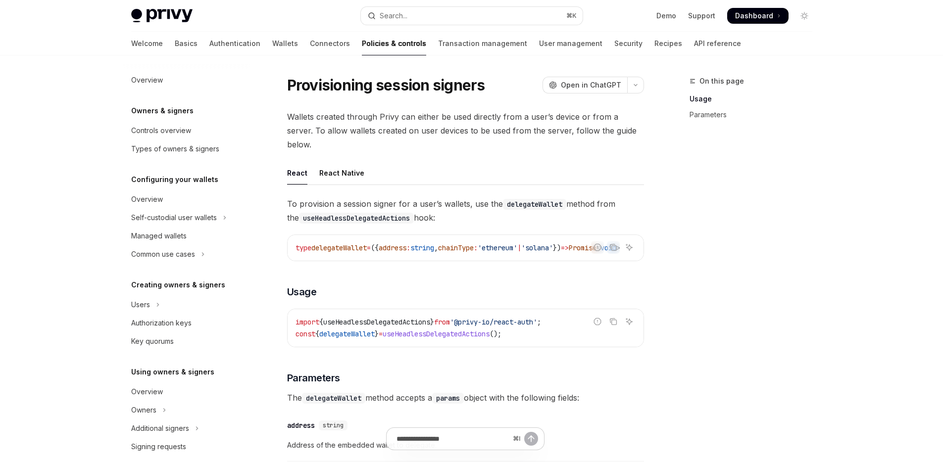
click at [543, 145] on div "Wallets created through Privy can either be used directly from a user’s device …" at bounding box center [465, 338] width 357 height 457
click at [547, 119] on span "Wallets created through Privy can either be used directly from a user’s device …" at bounding box center [465, 131] width 357 height 42
click at [547, 118] on span "Wallets created through Privy can either be used directly from a user’s device …" at bounding box center [465, 131] width 357 height 42
click at [551, 116] on span "Wallets created through Privy can either be used directly from a user’s device …" at bounding box center [465, 131] width 357 height 42
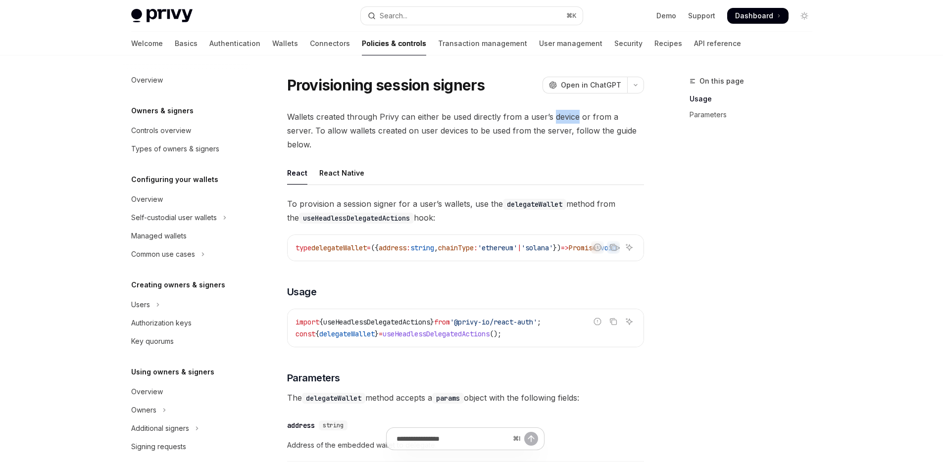
click at [551, 116] on span "Wallets created through Privy can either be used directly from a user’s device …" at bounding box center [465, 131] width 357 height 42
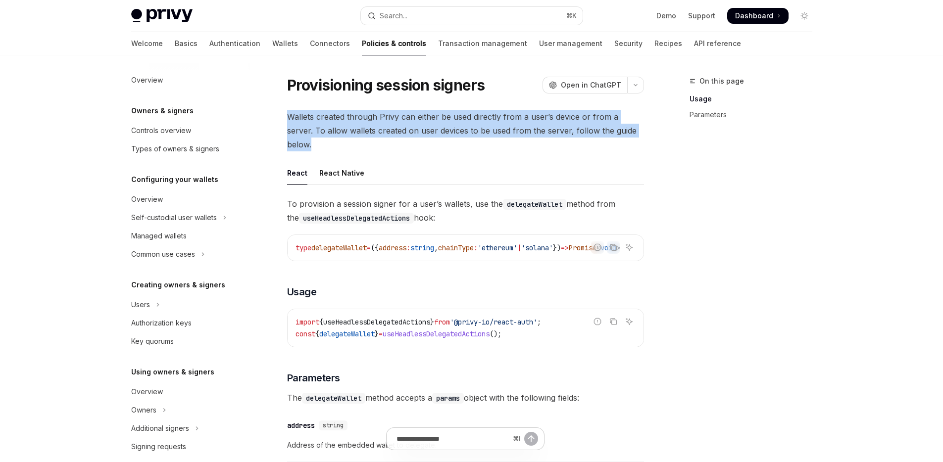
click at [551, 116] on span "Wallets created through Privy can either be used directly from a user’s device …" at bounding box center [465, 131] width 357 height 42
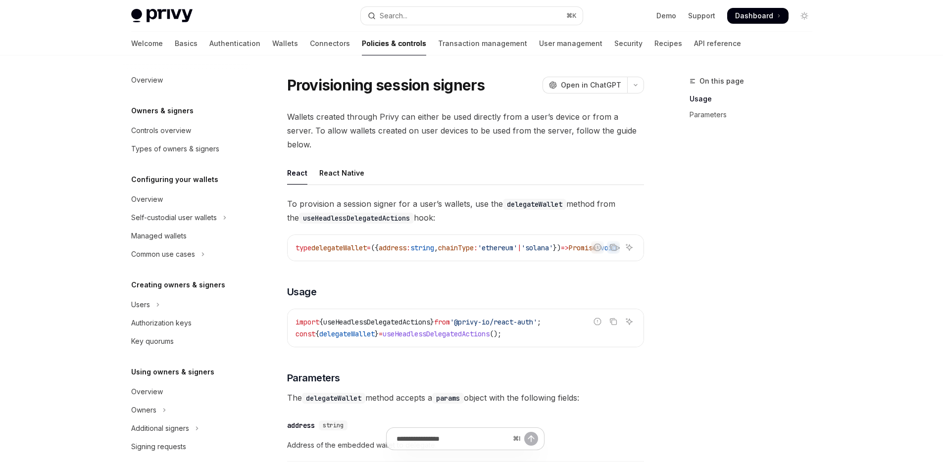
click at [546, 161] on ul "React React Native" at bounding box center [465, 173] width 357 height 24
click at [513, 174] on div "React React Native To provision a session signer for a user’s wallets, use the …" at bounding box center [465, 363] width 357 height 405
click at [512, 174] on div "React React Native To provision a session signer for a user’s wallets, use the …" at bounding box center [465, 363] width 357 height 405
click at [512, 199] on code "delegateWallet" at bounding box center [534, 204] width 63 height 11
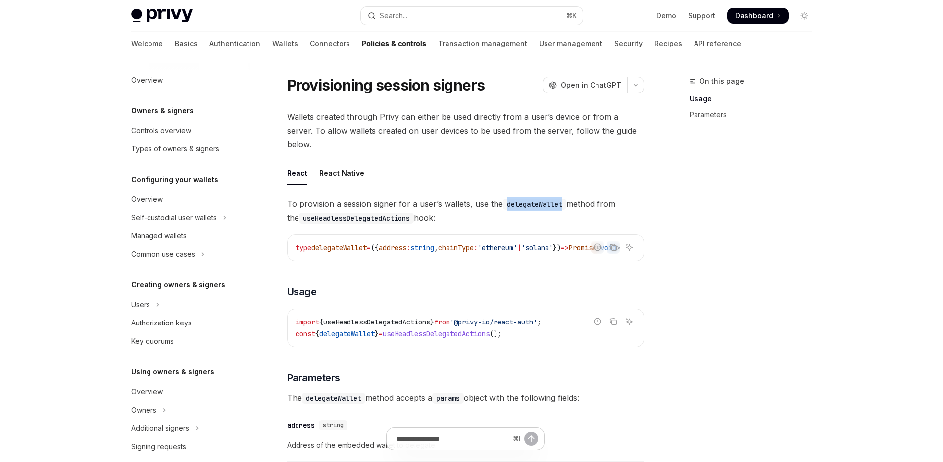
click at [512, 199] on code "delegateWallet" at bounding box center [534, 204] width 63 height 11
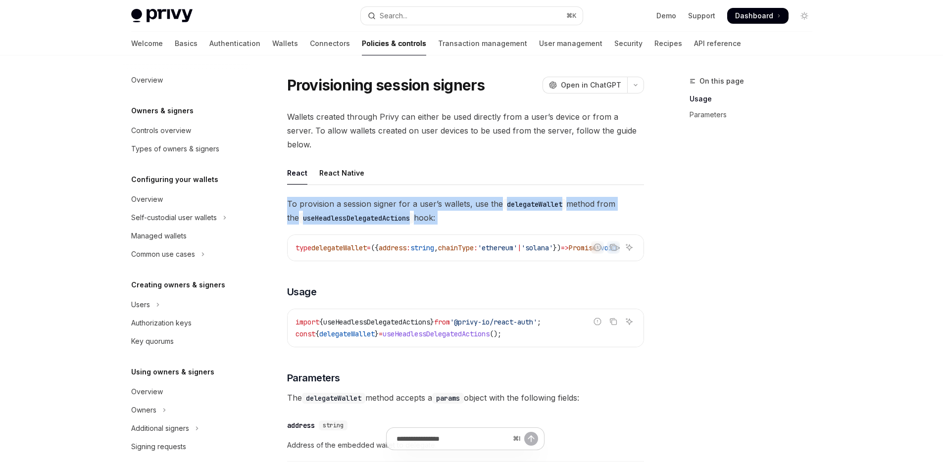
click at [512, 199] on code "delegateWallet" at bounding box center [534, 204] width 63 height 11
click at [514, 197] on span "To provision a session signer for a user’s wallets, use the delegateWallet meth…" at bounding box center [465, 211] width 357 height 28
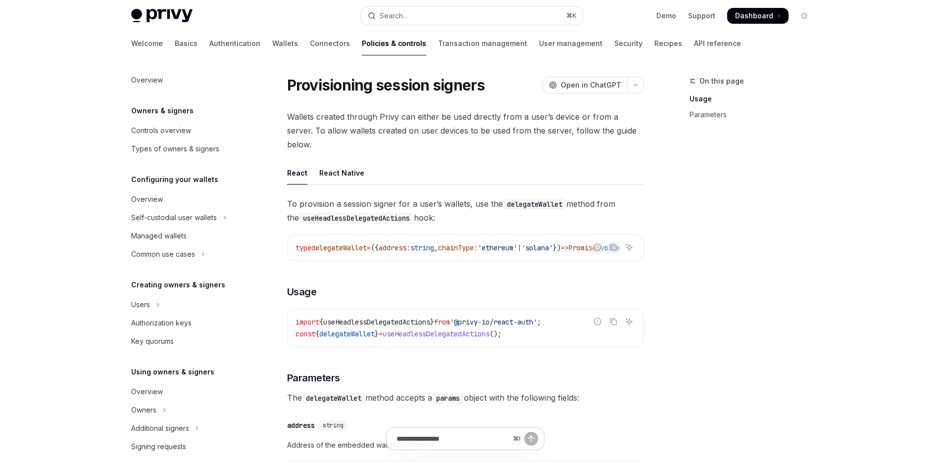
click at [514, 198] on span "To provision a session signer for a user’s wallets, use the delegateWallet meth…" at bounding box center [465, 211] width 357 height 28
click at [551, 199] on span "To provision a session signer for a user’s wallets, use the delegateWallet meth…" at bounding box center [465, 211] width 357 height 28
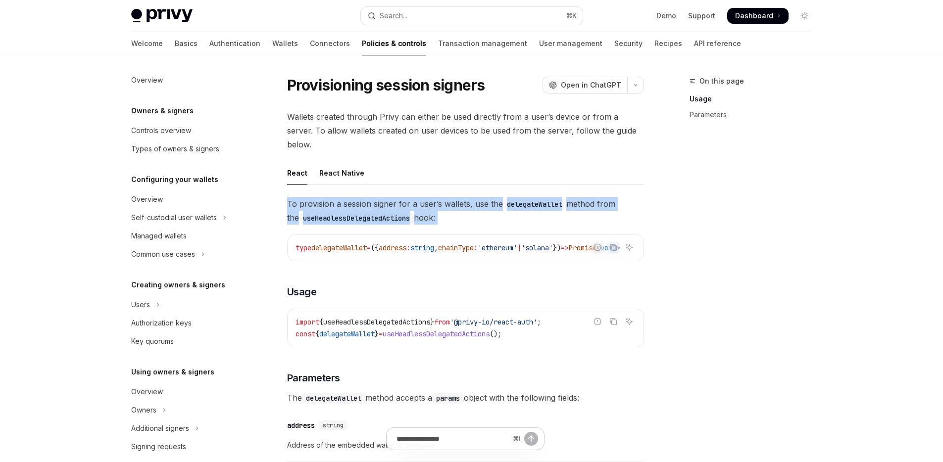
click at [551, 199] on span "To provision a session signer for a user’s wallets, use the delegateWallet meth…" at bounding box center [465, 211] width 357 height 28
click at [596, 206] on span "To provision a session signer for a user’s wallets, use the delegateWallet meth…" at bounding box center [465, 211] width 357 height 28
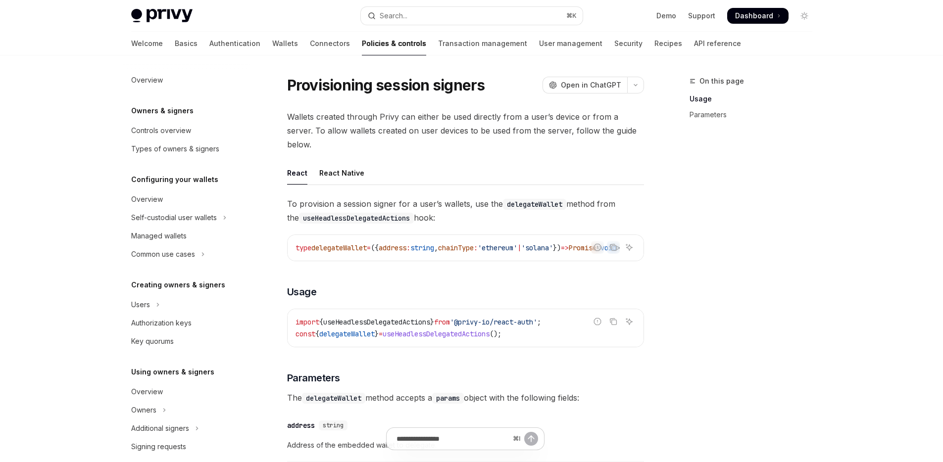
click at [586, 208] on span "To provision a session signer for a user’s wallets, use the delegateWallet meth…" at bounding box center [465, 211] width 357 height 28
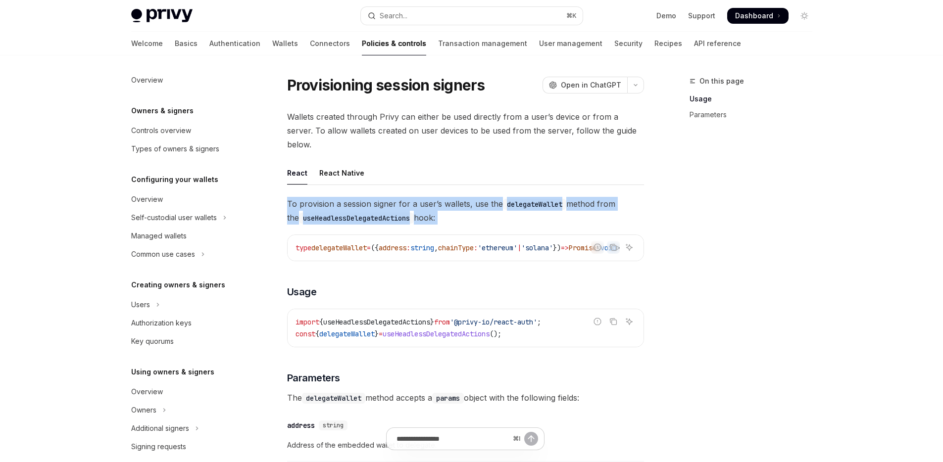
click at [586, 208] on span "To provision a session signer for a user’s wallets, use the delegateWallet meth…" at bounding box center [465, 211] width 357 height 28
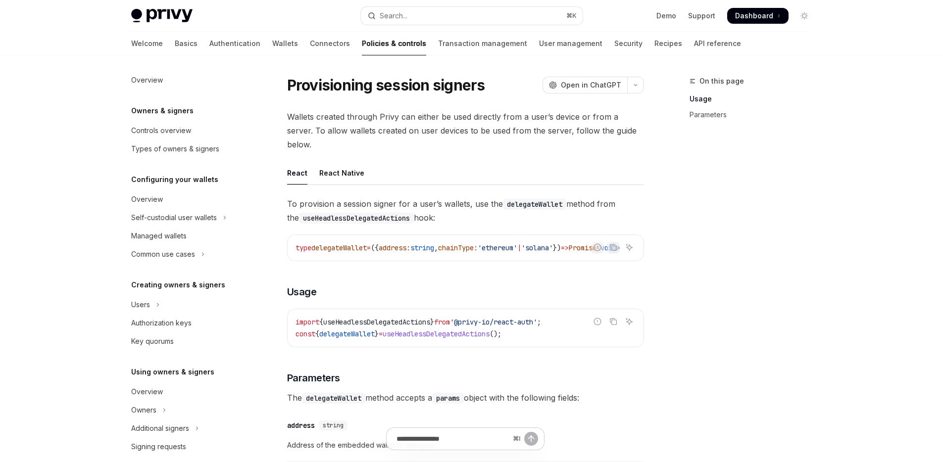
click at [603, 213] on div "To provision a session signer for a user’s wallets, use the delegateWallet meth…" at bounding box center [465, 381] width 357 height 369
click at [579, 125] on span "Wallets created through Privy can either be used directly from a user’s device …" at bounding box center [465, 131] width 357 height 42
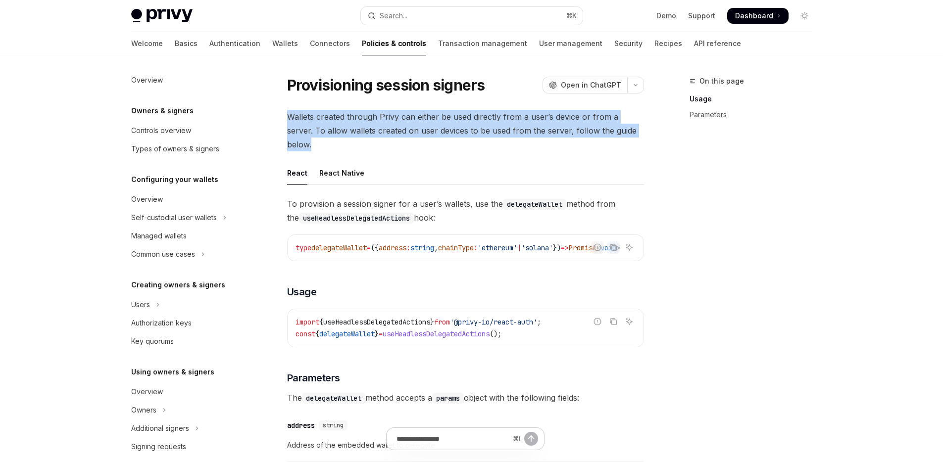
click at [579, 125] on span "Wallets created through Privy can either be used directly from a user’s device …" at bounding box center [465, 131] width 357 height 42
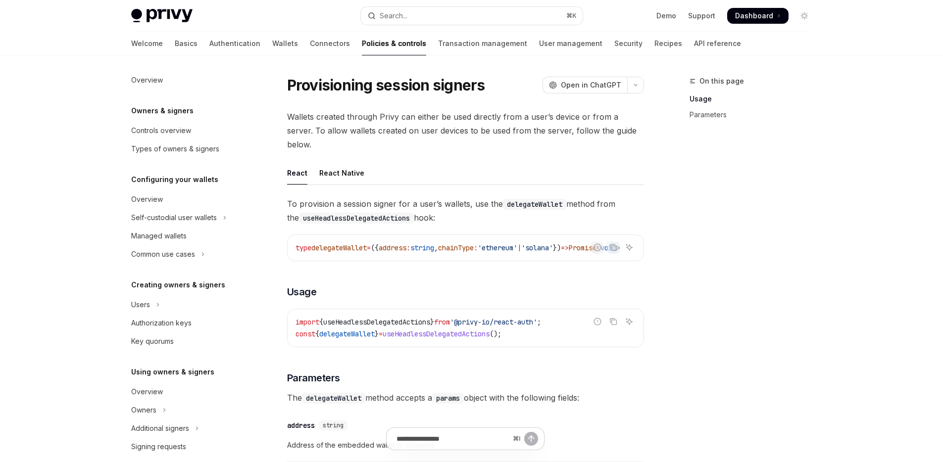
click at [583, 161] on ul "React React Native" at bounding box center [465, 173] width 357 height 24
click at [598, 124] on span "Wallets created through Privy can either be used directly from a user’s device …" at bounding box center [465, 131] width 357 height 42
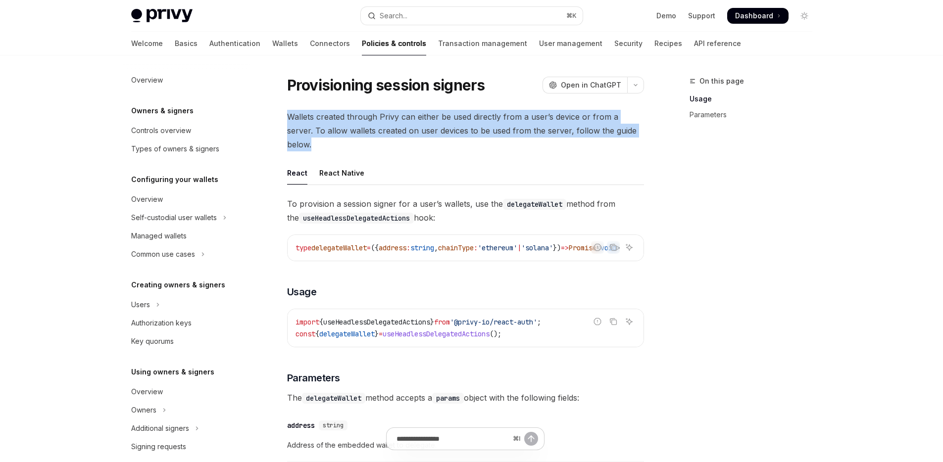
click at [598, 125] on span "Wallets created through Privy can either be used directly from a user’s device …" at bounding box center [465, 131] width 357 height 42
click at [597, 129] on span "Wallets created through Privy can either be used directly from a user’s device …" at bounding box center [465, 131] width 357 height 42
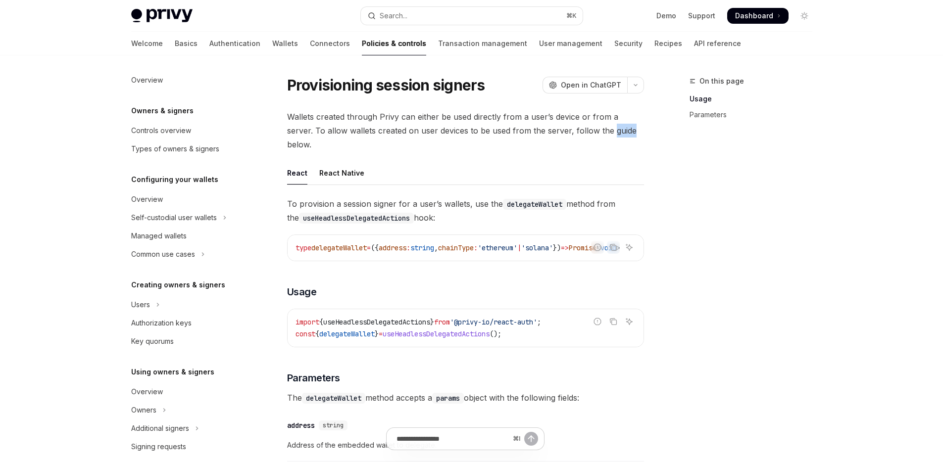
click at [597, 129] on span "Wallets created through Privy can either be used directly from a user’s device …" at bounding box center [465, 131] width 357 height 42
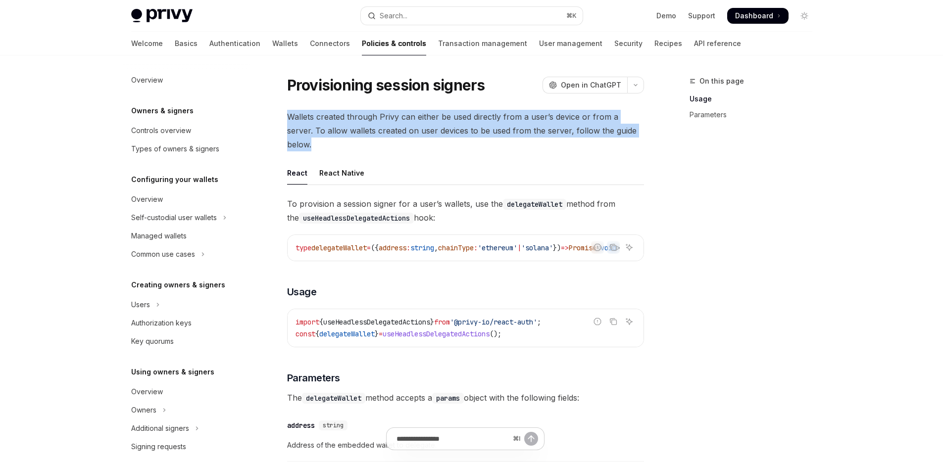
click at [597, 129] on span "Wallets created through Privy can either be used directly from a user’s device …" at bounding box center [465, 131] width 357 height 42
click at [596, 137] on span "Wallets created through Privy can either be used directly from a user’s device …" at bounding box center [465, 131] width 357 height 42
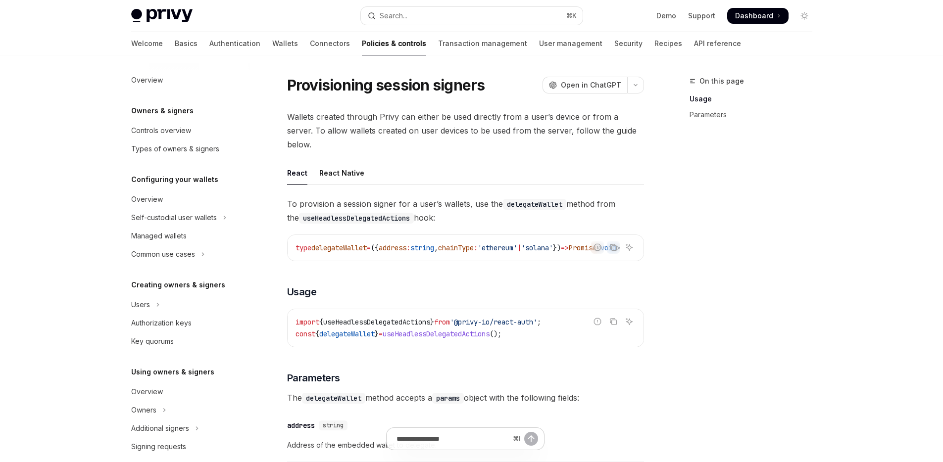
click at [401, 124] on span "Wallets created through Privy can either be used directly from a user’s device …" at bounding box center [465, 131] width 357 height 42
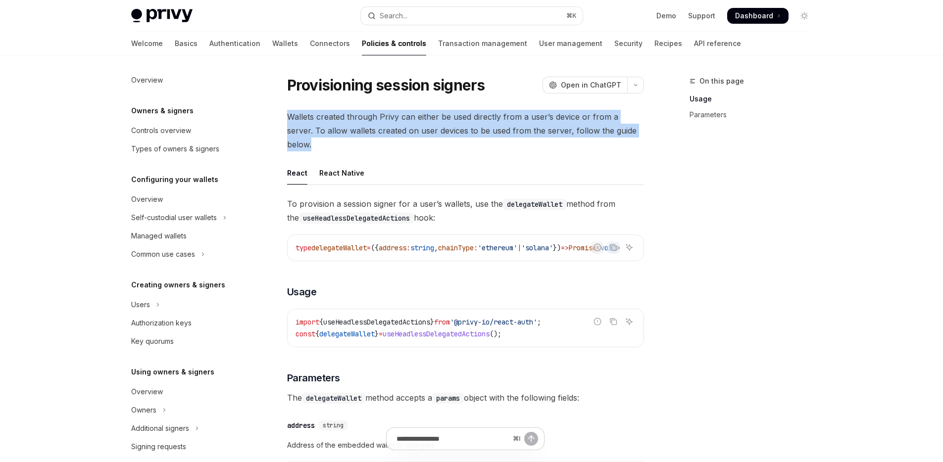
click at [401, 124] on span "Wallets created through Privy can either be used directly from a user’s device …" at bounding box center [465, 131] width 357 height 42
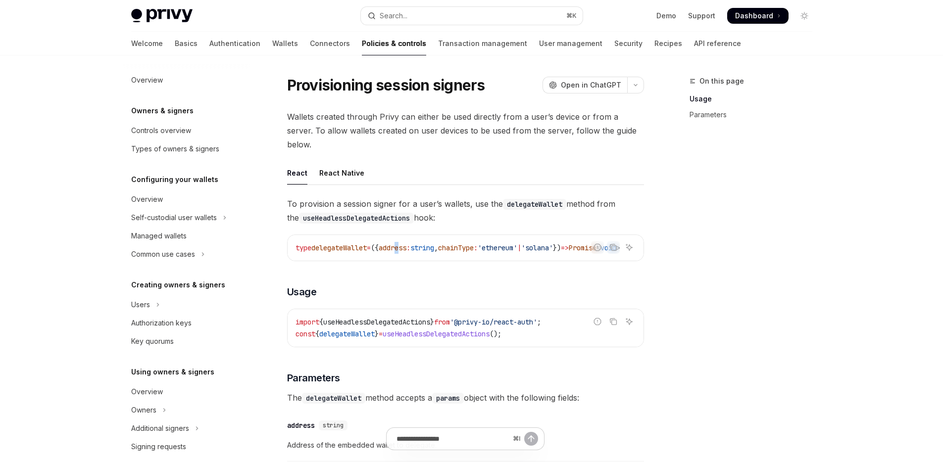
click at [407, 244] on span "address" at bounding box center [393, 248] width 28 height 9
click at [429, 258] on div "To provision a session signer for a user’s wallets, use the delegateWallet meth…" at bounding box center [465, 381] width 357 height 369
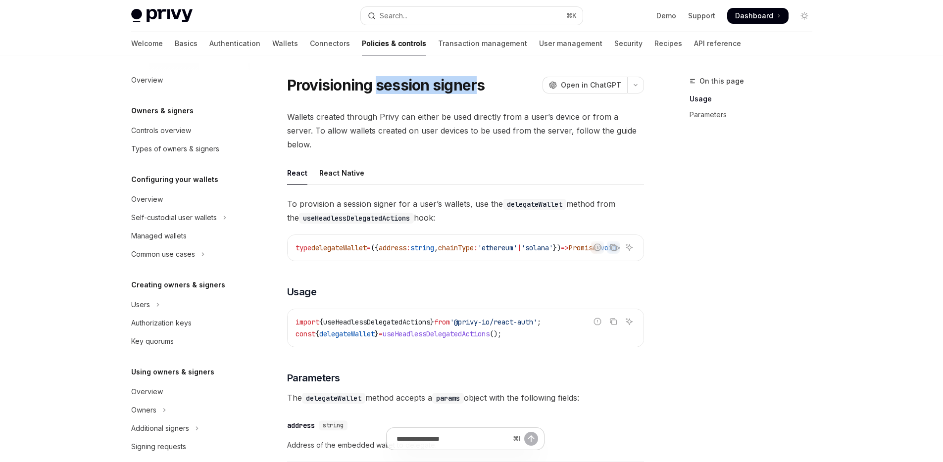
drag, startPoint x: 375, startPoint y: 87, endPoint x: 474, endPoint y: 93, distance: 99.7
click at [477, 94] on h1 "Provisioning session signers" at bounding box center [386, 85] width 198 height 18
type textarea "*"
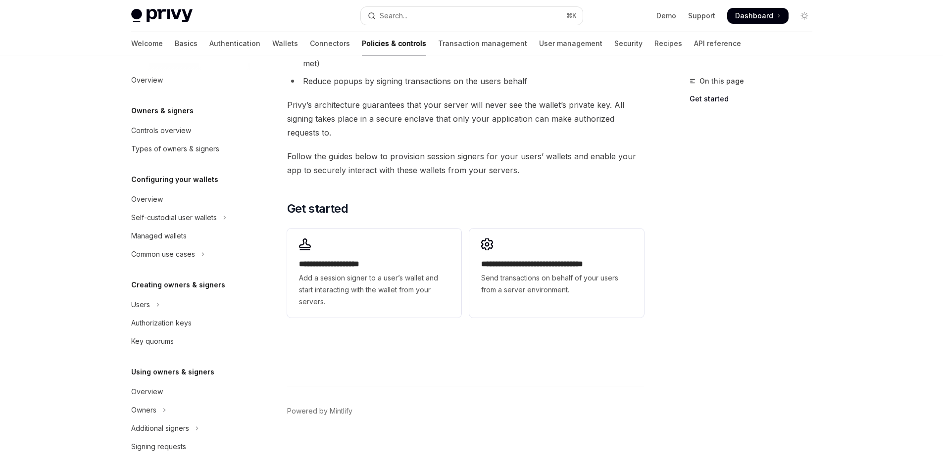
scroll to position [160, 0]
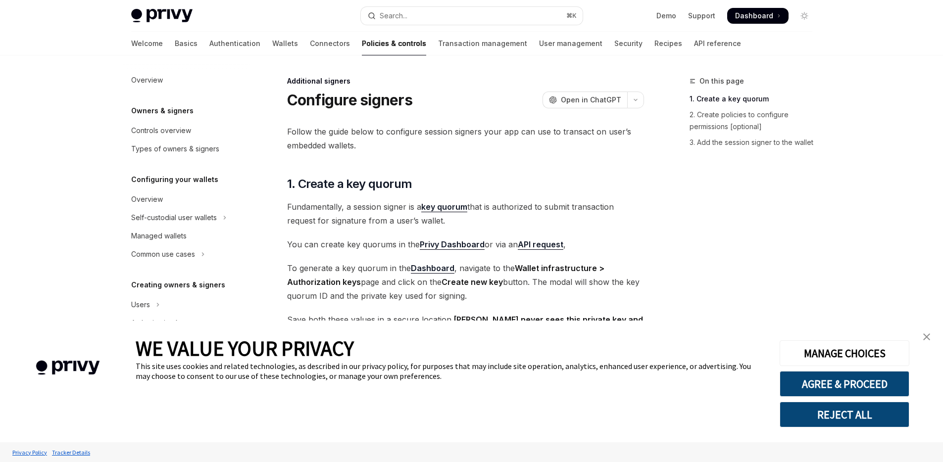
click at [177, 93] on div "Overview Owners & signers Controls overview Types of owners & signers Configuri…" at bounding box center [186, 433] width 127 height 724
click at [177, 89] on div "Overview Owners & signers Controls overview Types of owners & signers Configuri…" at bounding box center [186, 433] width 127 height 724
click at [180, 85] on div "Overview" at bounding box center [187, 80] width 113 height 12
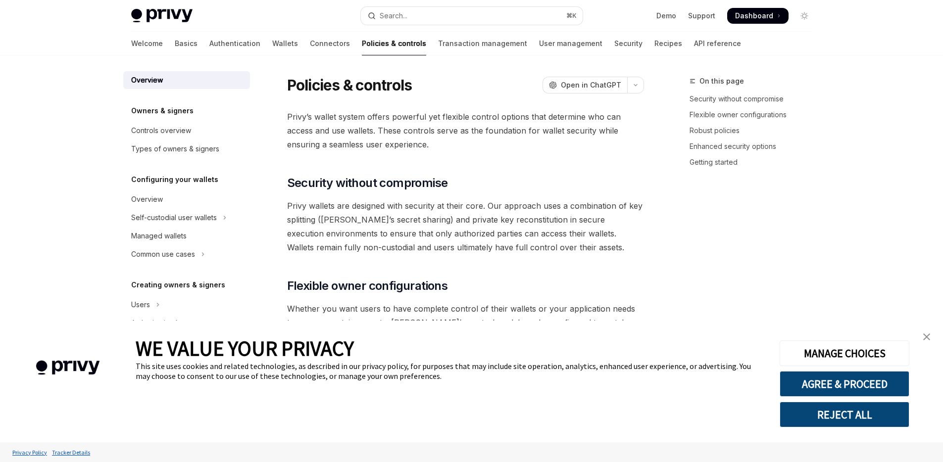
type textarea "*"
click at [422, 131] on span "Privy’s wallet system offers powerful yet flexible control options that determi…" at bounding box center [465, 131] width 357 height 42
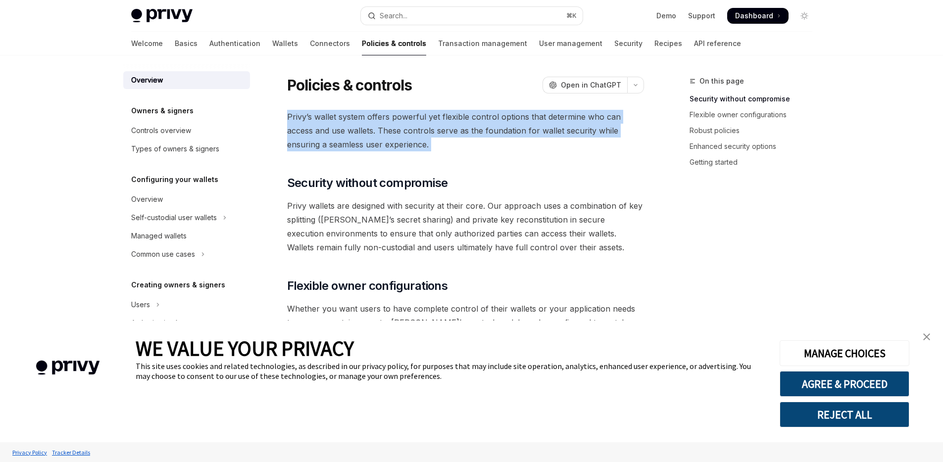
click at [422, 131] on span "Privy’s wallet system offers powerful yet flexible control options that determi…" at bounding box center [465, 131] width 357 height 42
click at [433, 135] on span "Privy’s wallet system offers powerful yet flexible control options that determi…" at bounding box center [465, 131] width 357 height 42
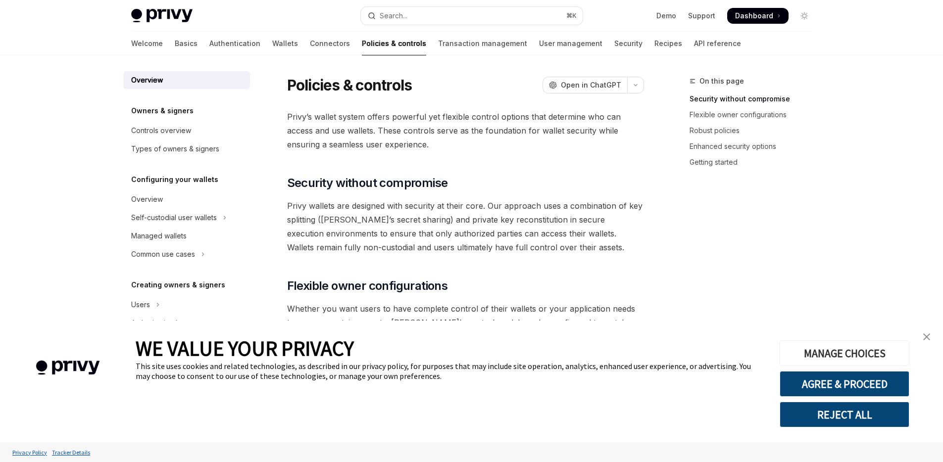
click at [883, 362] on button "MANAGE CHOICES" at bounding box center [845, 354] width 130 height 26
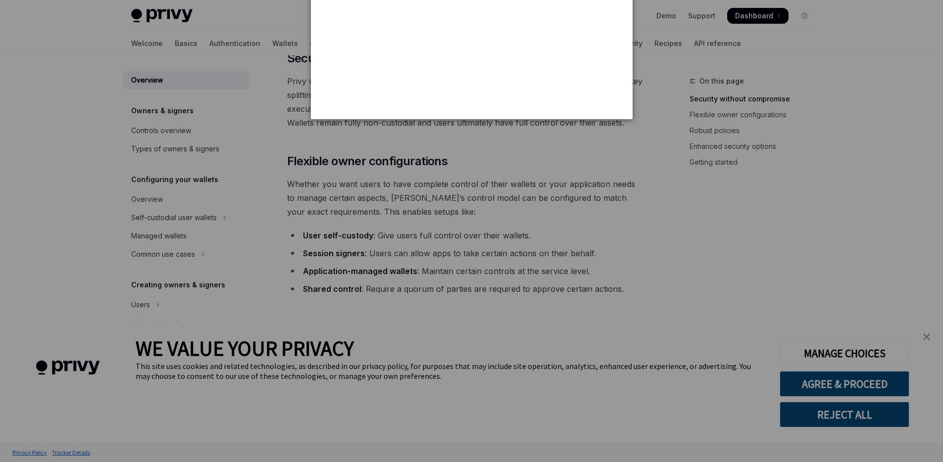
scroll to position [125, 0]
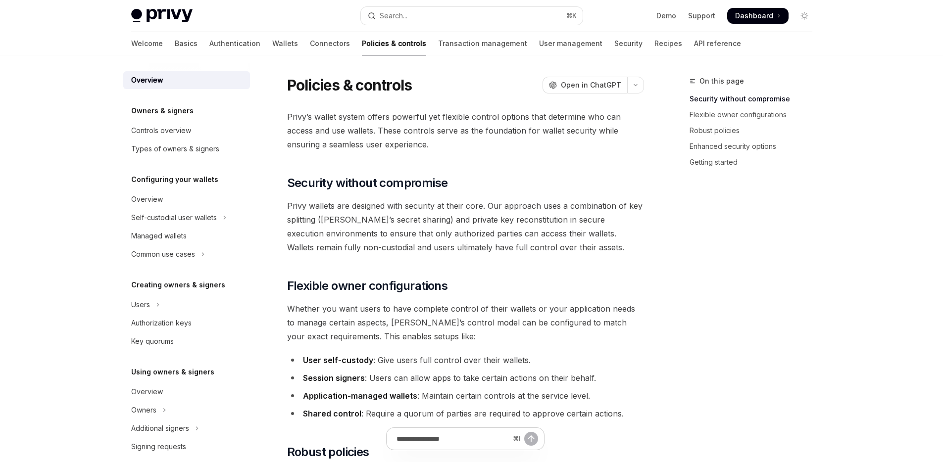
scroll to position [93, 0]
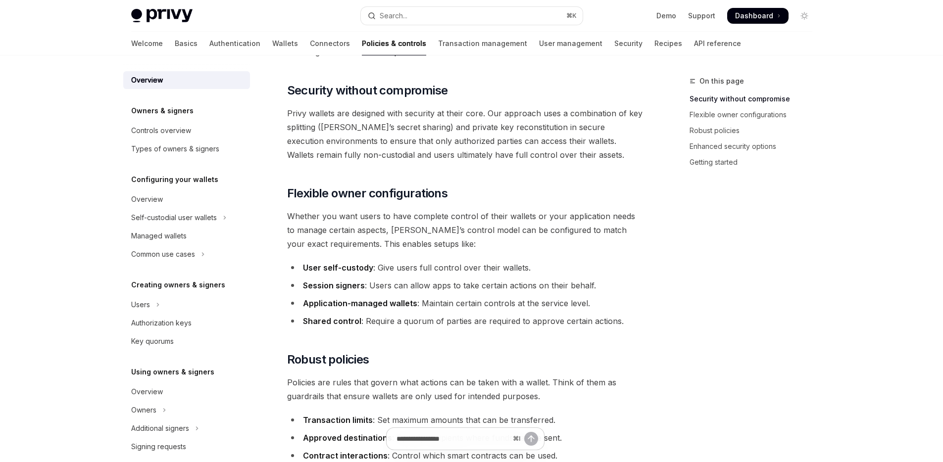
click at [515, 294] on ul "User self-custody : Give users full control over their wallets. Session signers…" at bounding box center [465, 294] width 357 height 67
click at [515, 306] on li "Application-managed wallets : Maintain certain controls at the service level." at bounding box center [465, 304] width 357 height 14
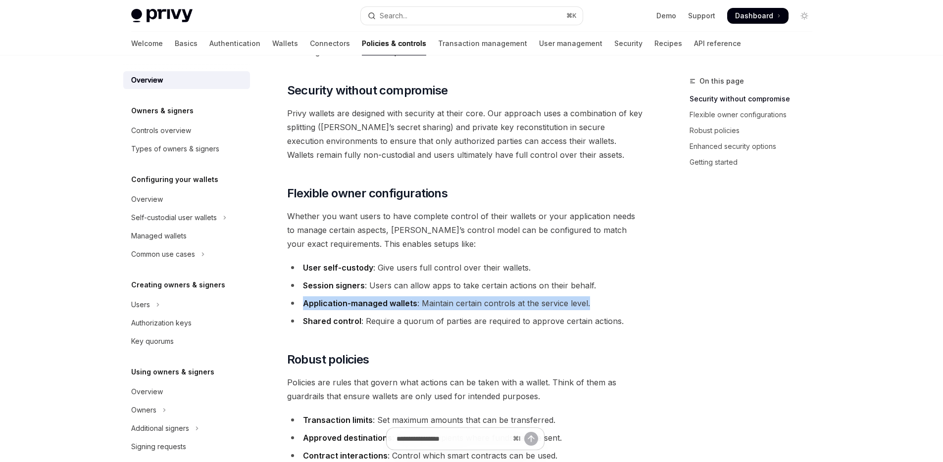
drag, startPoint x: 515, startPoint y: 306, endPoint x: 518, endPoint y: 316, distance: 11.2
click at [515, 305] on li "Application-managed wallets : Maintain certain controls at the service level." at bounding box center [465, 304] width 357 height 14
click at [518, 319] on li "Shared control : Require a quorum of parties are required to approve certain ac…" at bounding box center [465, 321] width 357 height 14
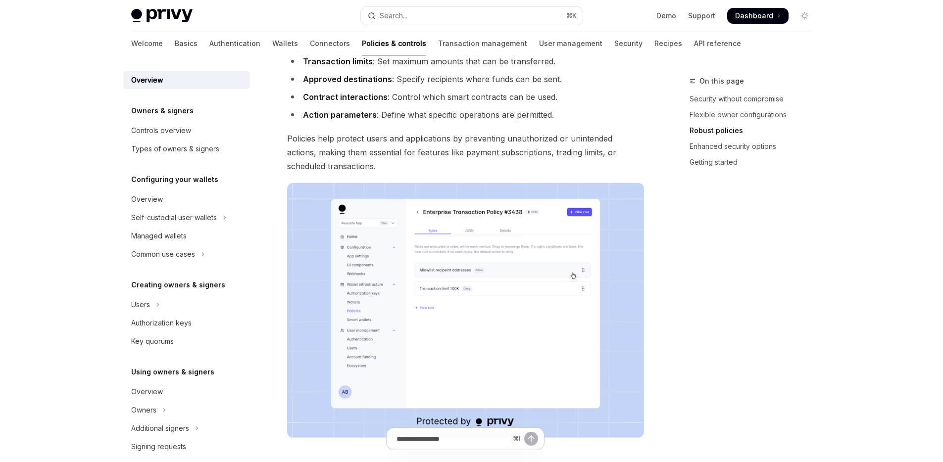
scroll to position [452, 0]
click at [607, 154] on span "Policies help protect users and applications by preventing unauthorized or unin…" at bounding box center [465, 152] width 357 height 42
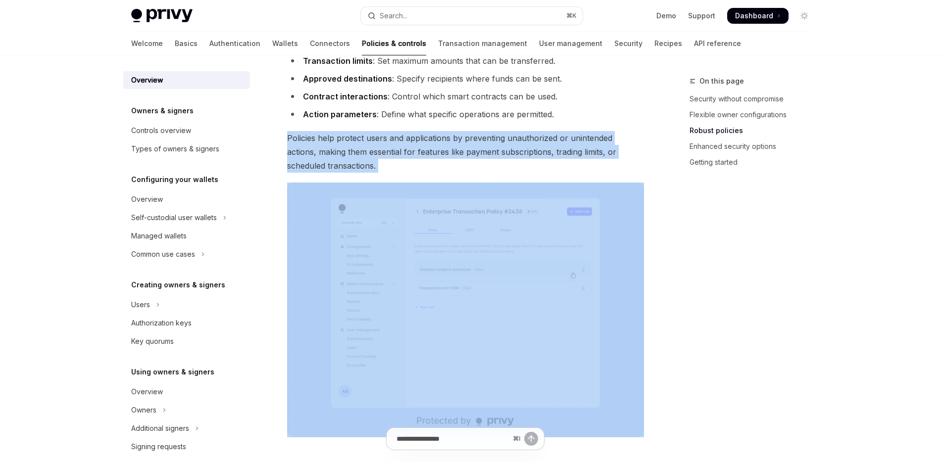
click at [607, 154] on span "Policies help protect users and applications by preventing unauthorized or unin…" at bounding box center [465, 152] width 357 height 42
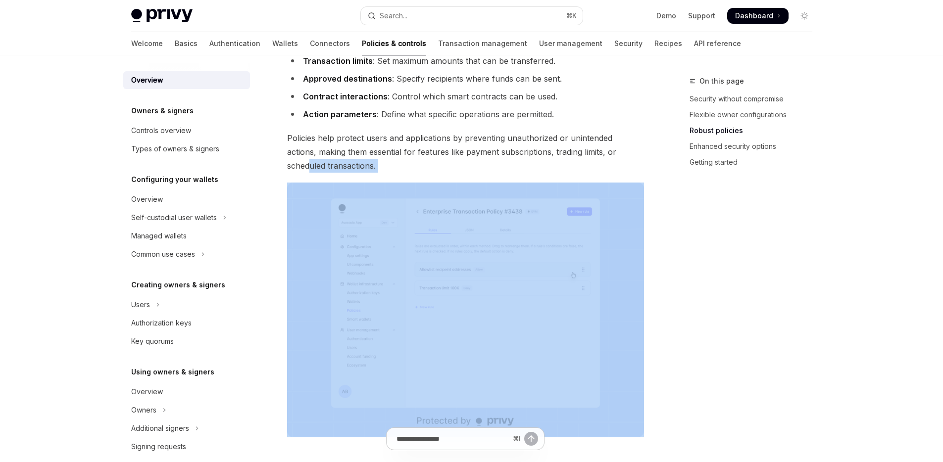
click at [610, 156] on span "Policies help protect users and applications by preventing unauthorized or unin…" at bounding box center [465, 152] width 357 height 42
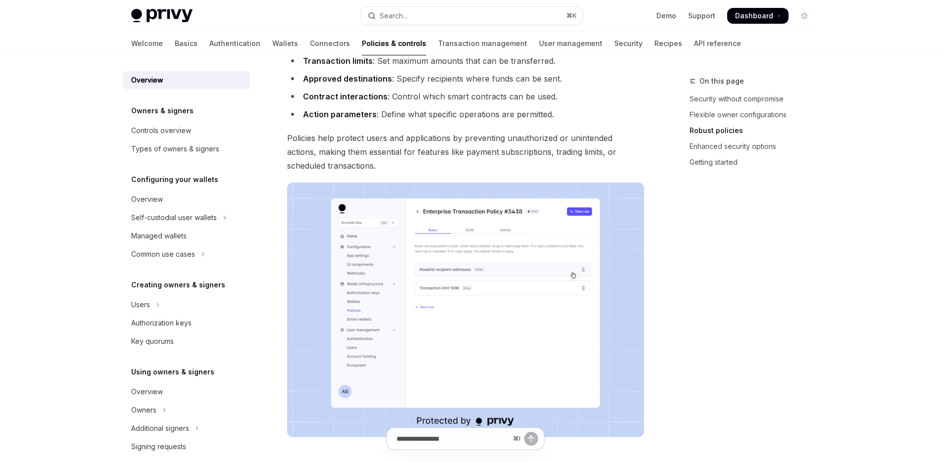
click at [766, 253] on div "On this page Security without compromise Flexible owner configurations Robust p…" at bounding box center [745, 268] width 151 height 387
click at [765, 244] on div "On this page Security without compromise Flexible owner configurations Robust p…" at bounding box center [745, 268] width 151 height 387
